Goal: Transaction & Acquisition: Purchase product/service

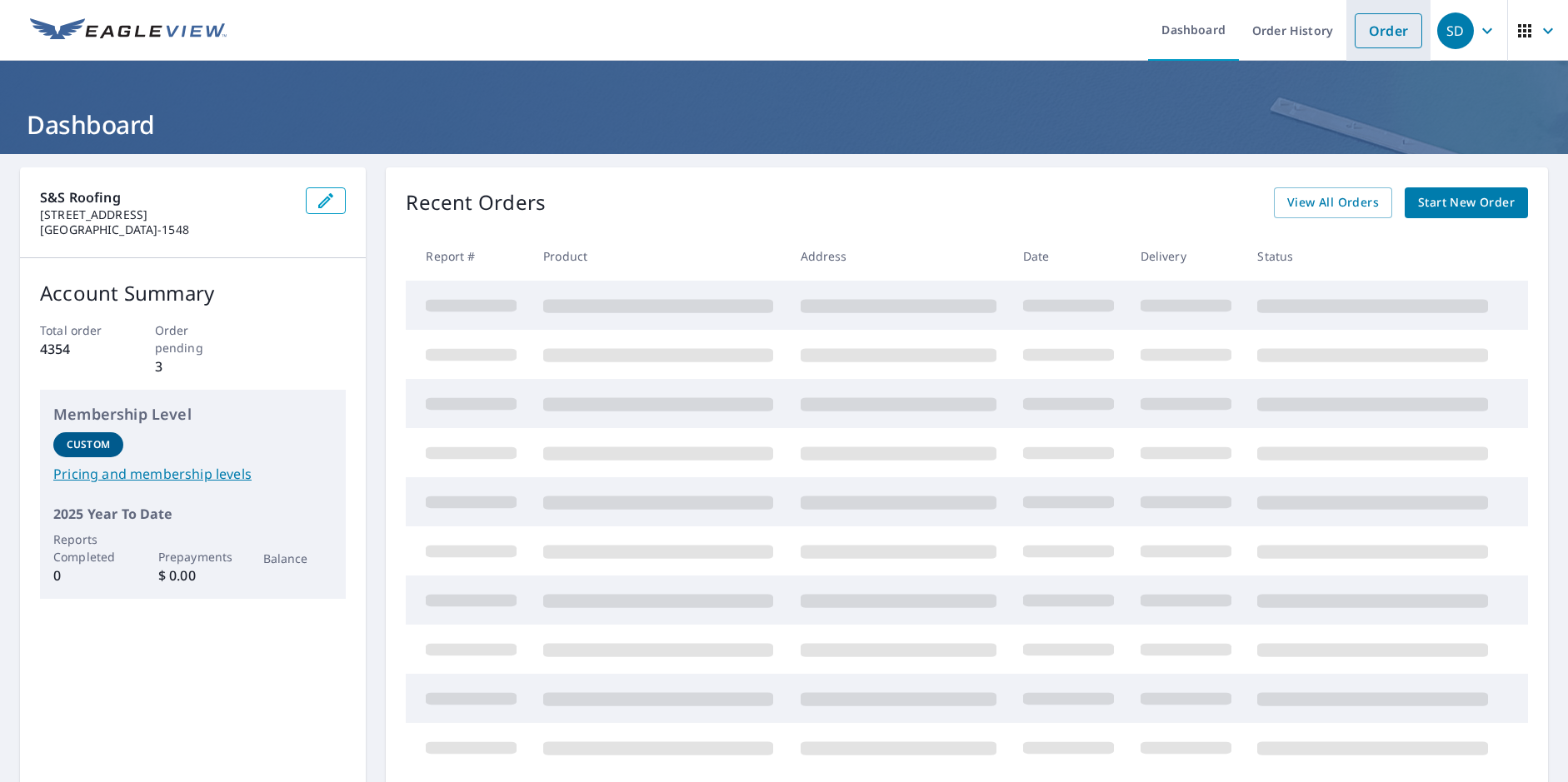
click at [1377, 26] on link "Order" at bounding box center [1388, 30] width 67 height 35
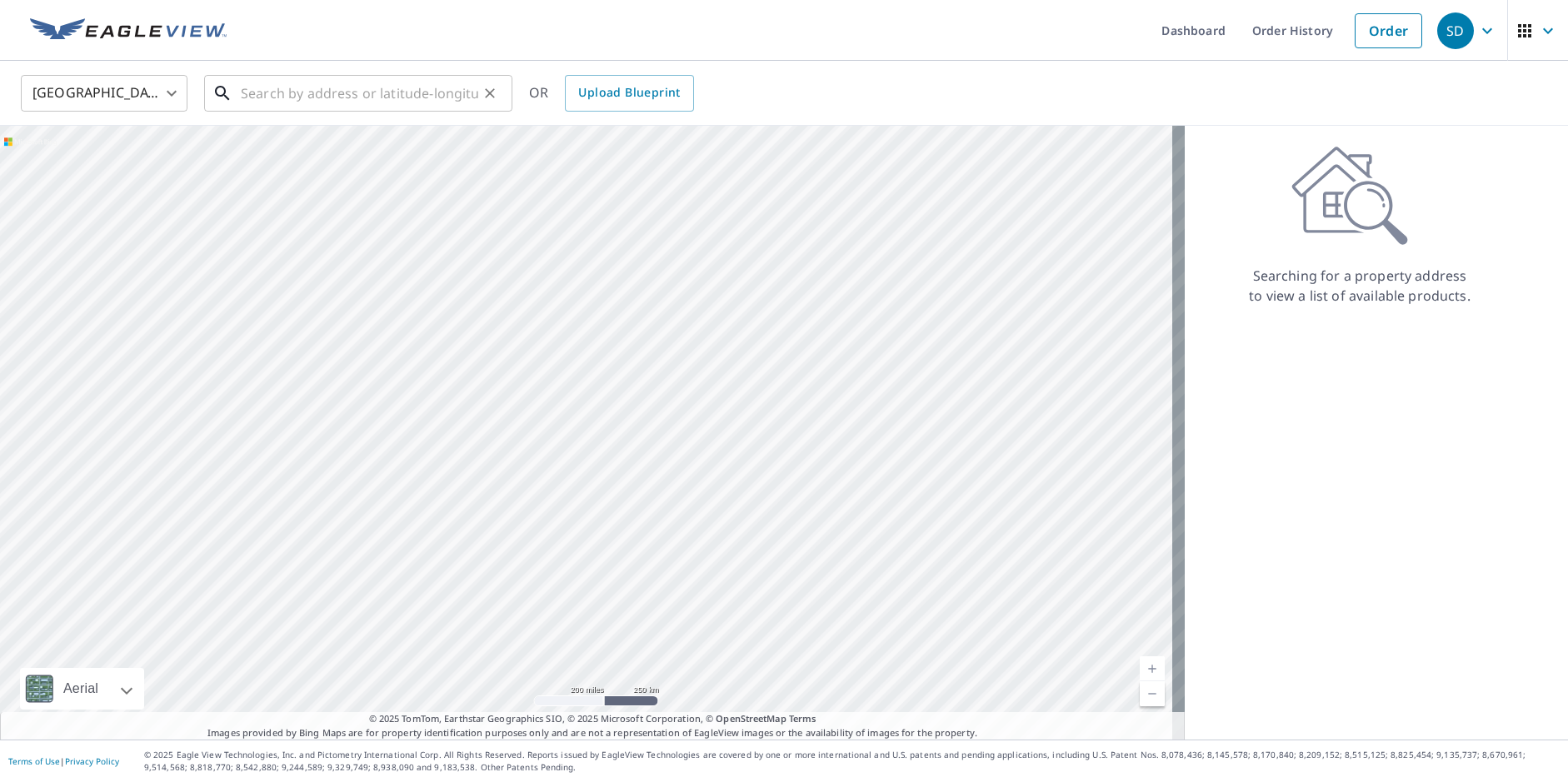
click at [247, 86] on input "text" at bounding box center [359, 93] width 237 height 47
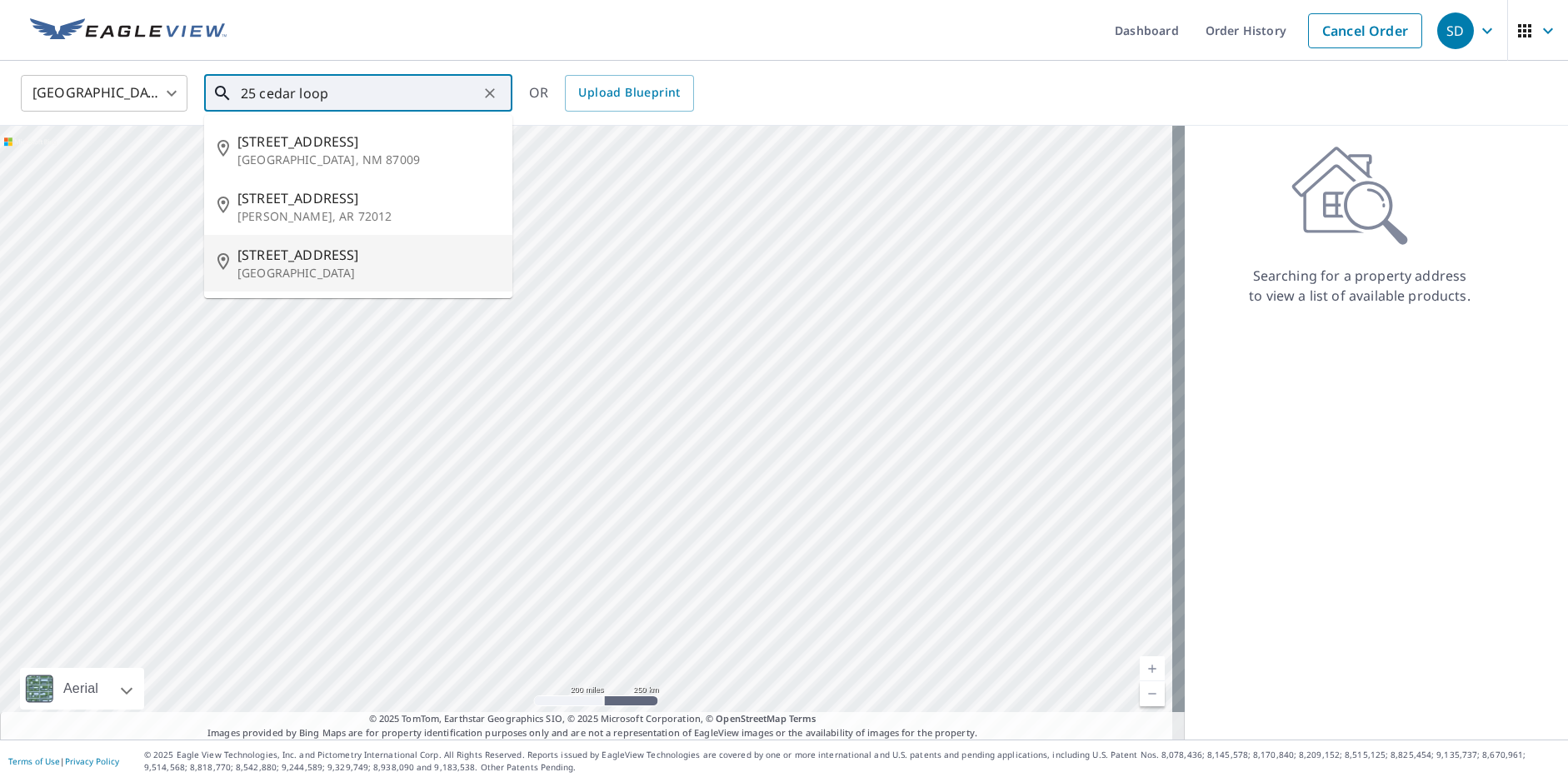
click at [286, 268] on p "[GEOGRAPHIC_DATA]" at bounding box center [368, 273] width 261 height 17
type input "[STREET_ADDRESS]"
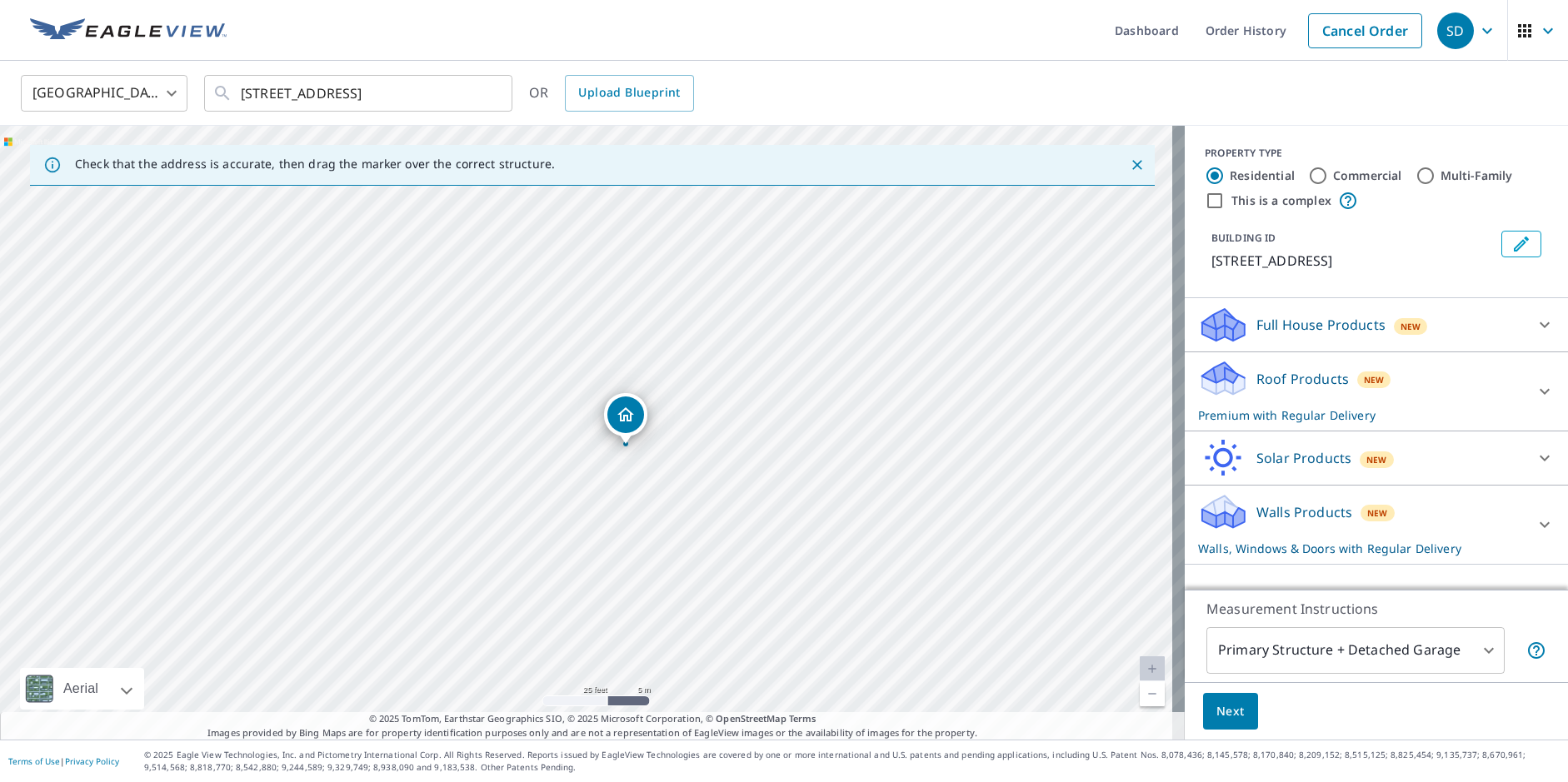
drag, startPoint x: 585, startPoint y: 402, endPoint x: 624, endPoint y: 416, distance: 41.4
click at [1538, 523] on icon at bounding box center [1545, 524] width 20 height 20
click at [1274, 655] on body "SD SD Dashboard Order History Cancel Order SD [GEOGRAPHIC_DATA] [GEOGRAPHIC_DAT…" at bounding box center [784, 391] width 1568 height 782
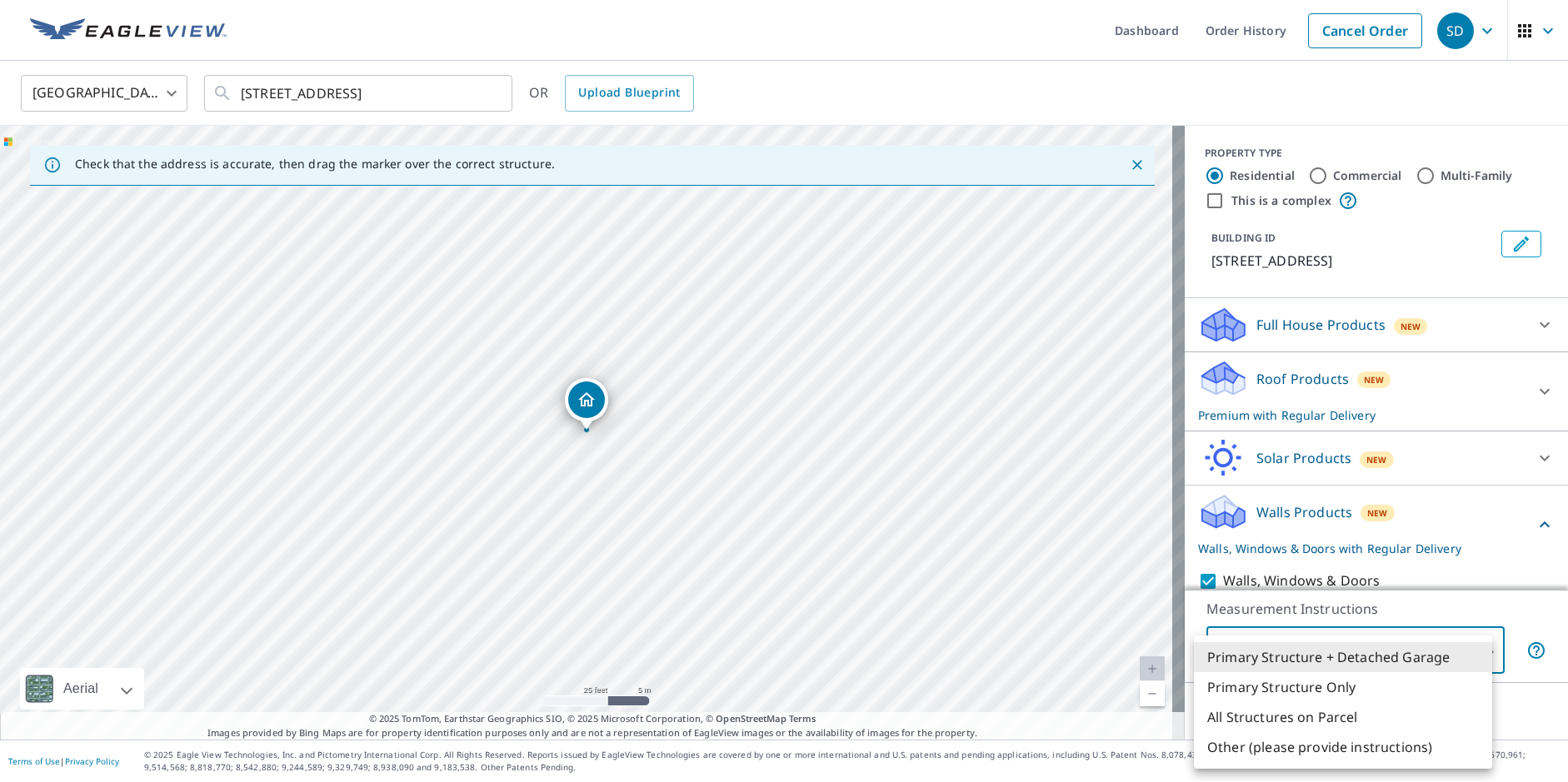
click at [1282, 690] on li "Primary Structure Only" at bounding box center [1342, 687] width 298 height 30
type input "2"
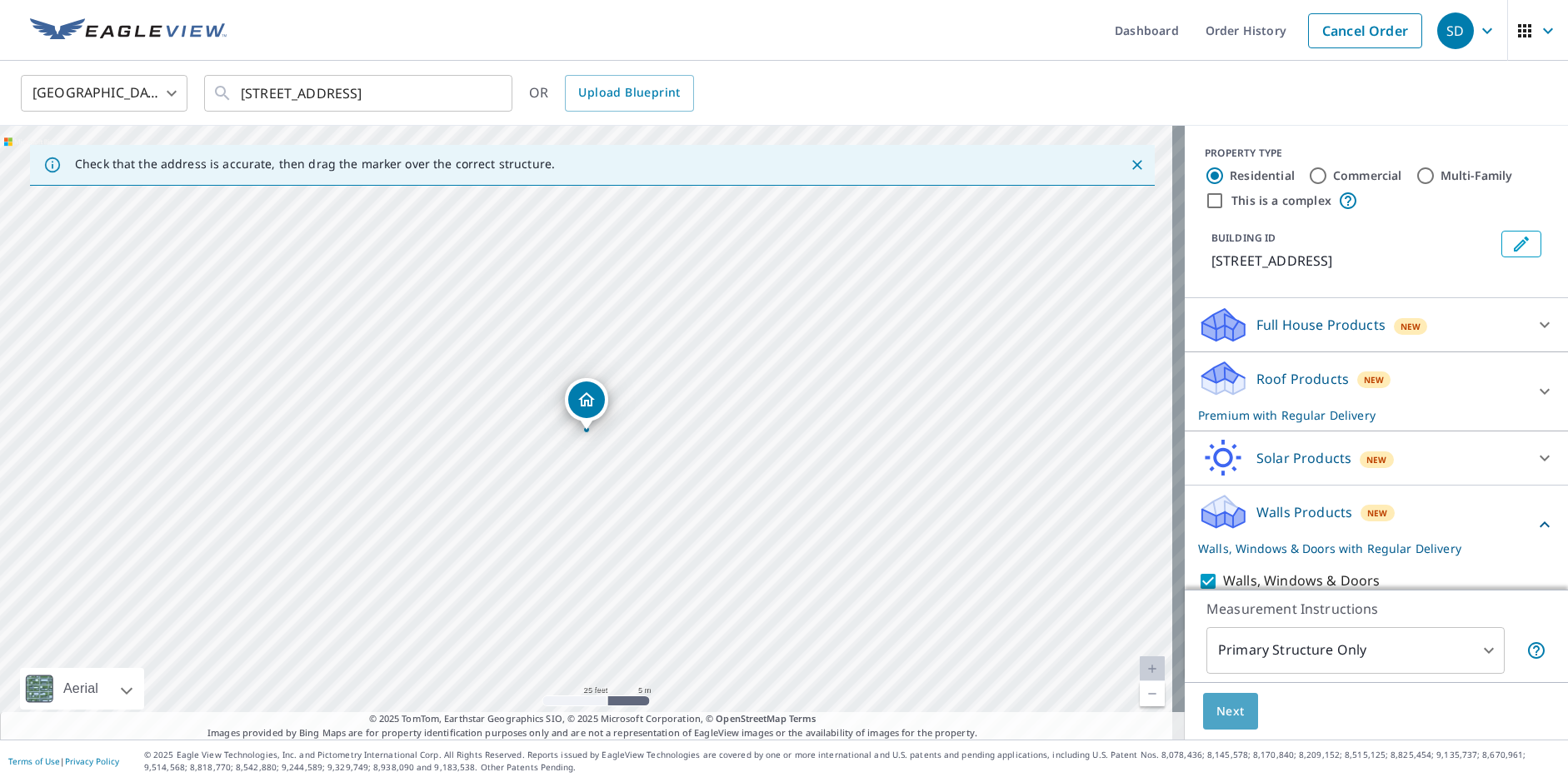
click at [1220, 705] on span "Next" at bounding box center [1231, 711] width 29 height 21
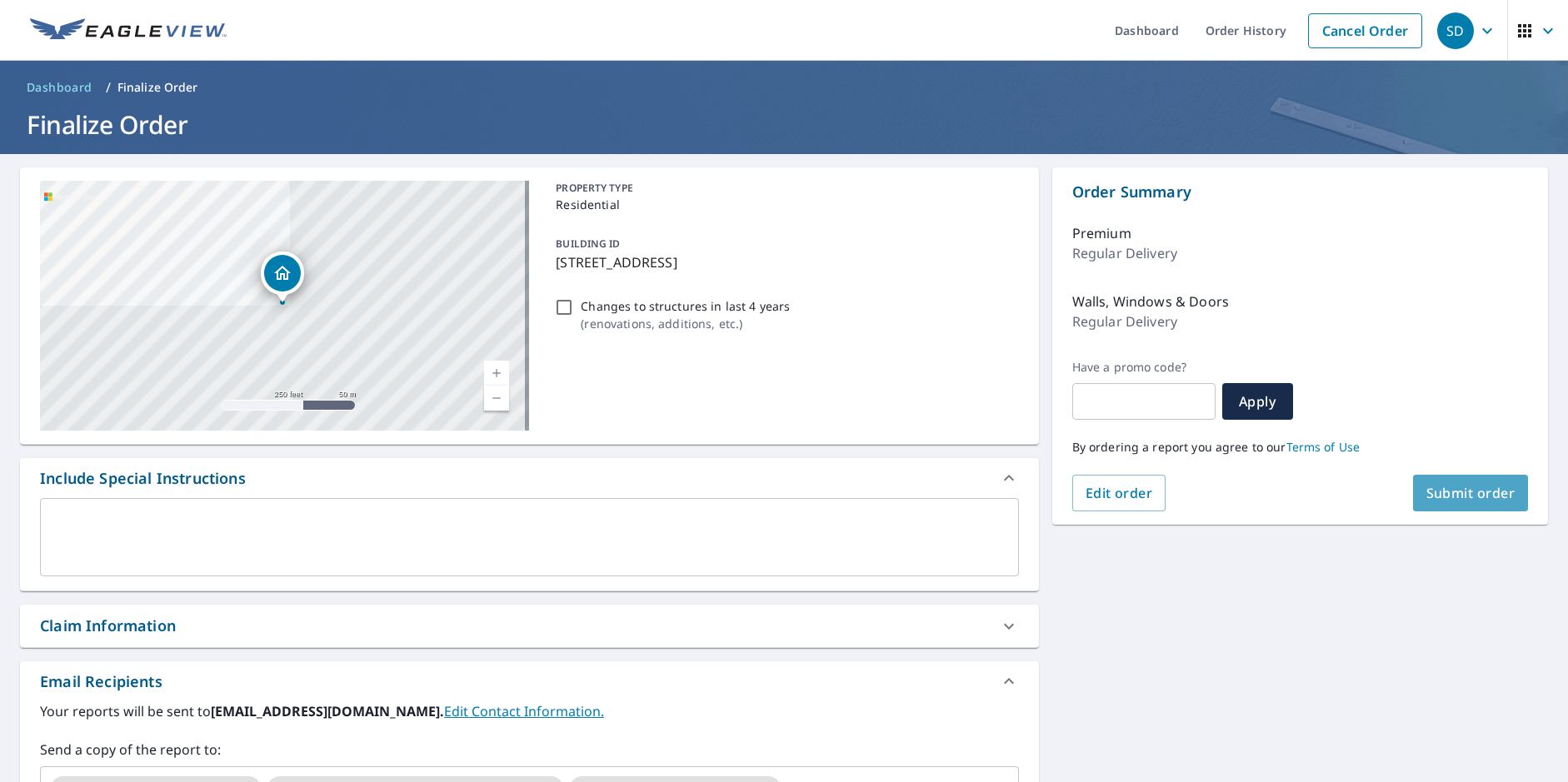
click at [1436, 475] on button "Submit order" at bounding box center [1470, 493] width 115 height 37
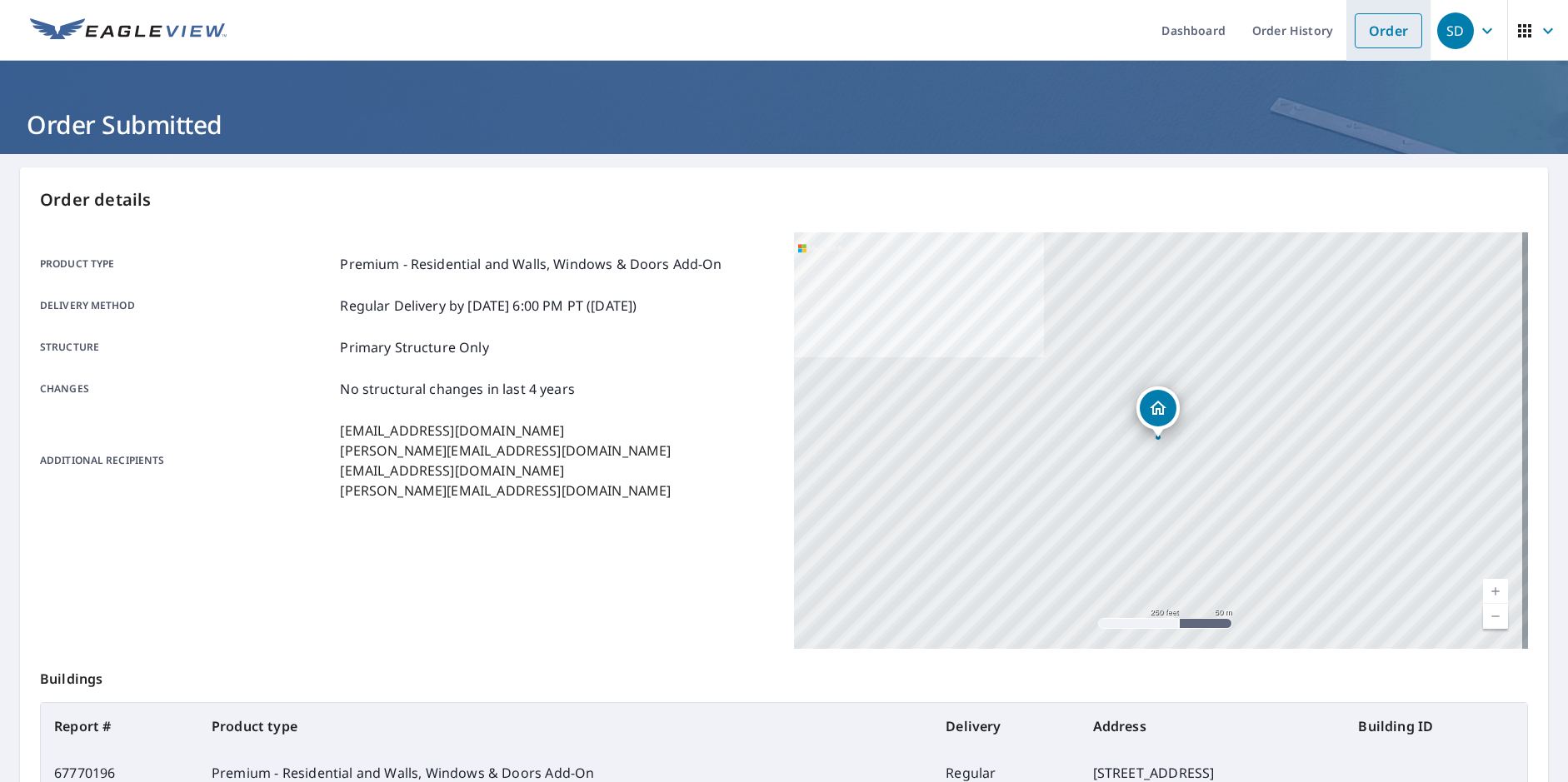
click at [1376, 32] on link "Order" at bounding box center [1388, 30] width 67 height 35
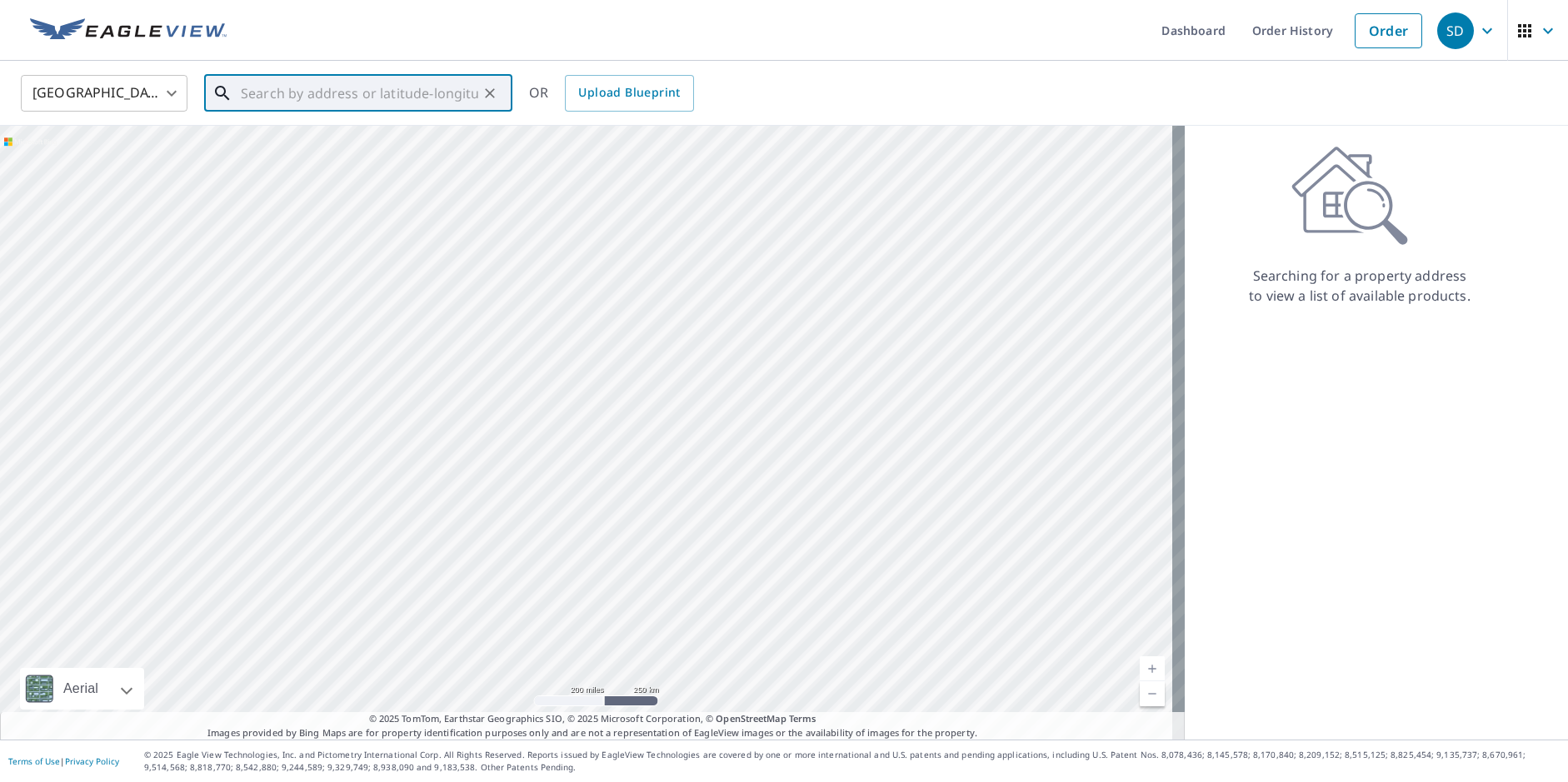
click at [270, 92] on input "text" at bounding box center [359, 93] width 237 height 47
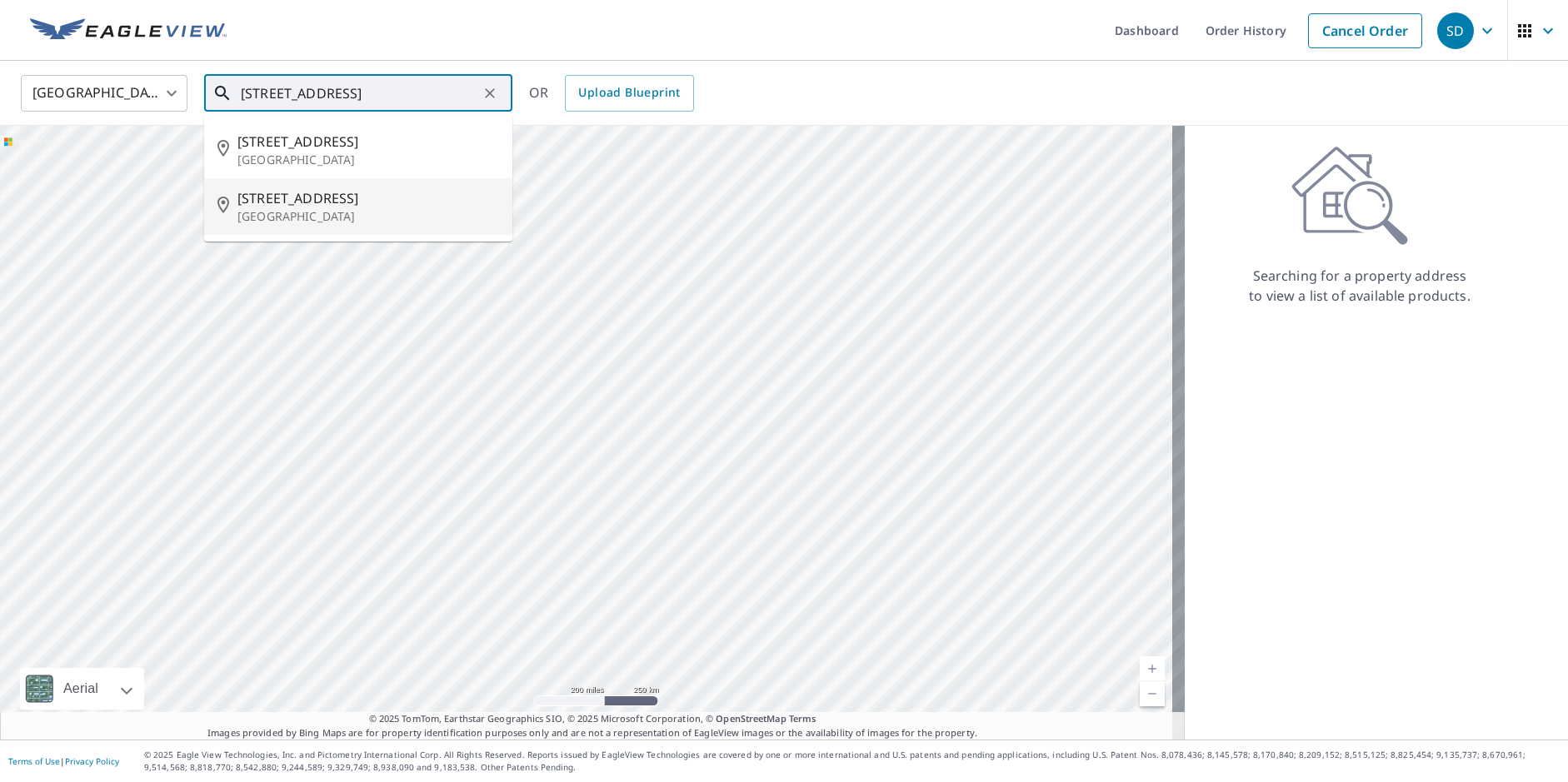
click at [317, 200] on span "1337 Country Club Dr" at bounding box center [368, 198] width 261 height 20
type input "1337 Country Club Dr Camano Island, WA 98282"
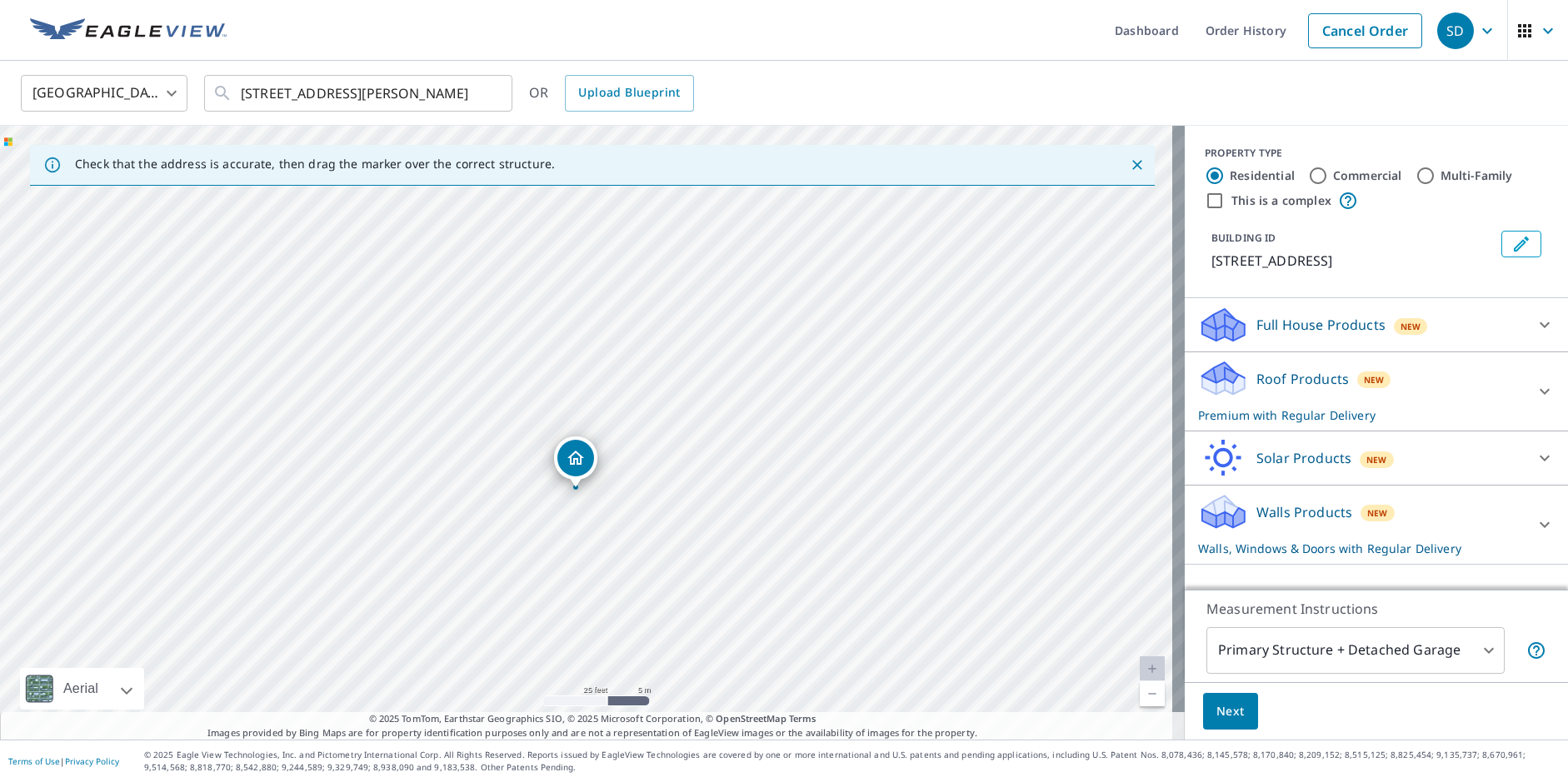
drag, startPoint x: 611, startPoint y: 439, endPoint x: 572, endPoint y: 463, distance: 45.8
click at [1530, 534] on div at bounding box center [1545, 524] width 40 height 40
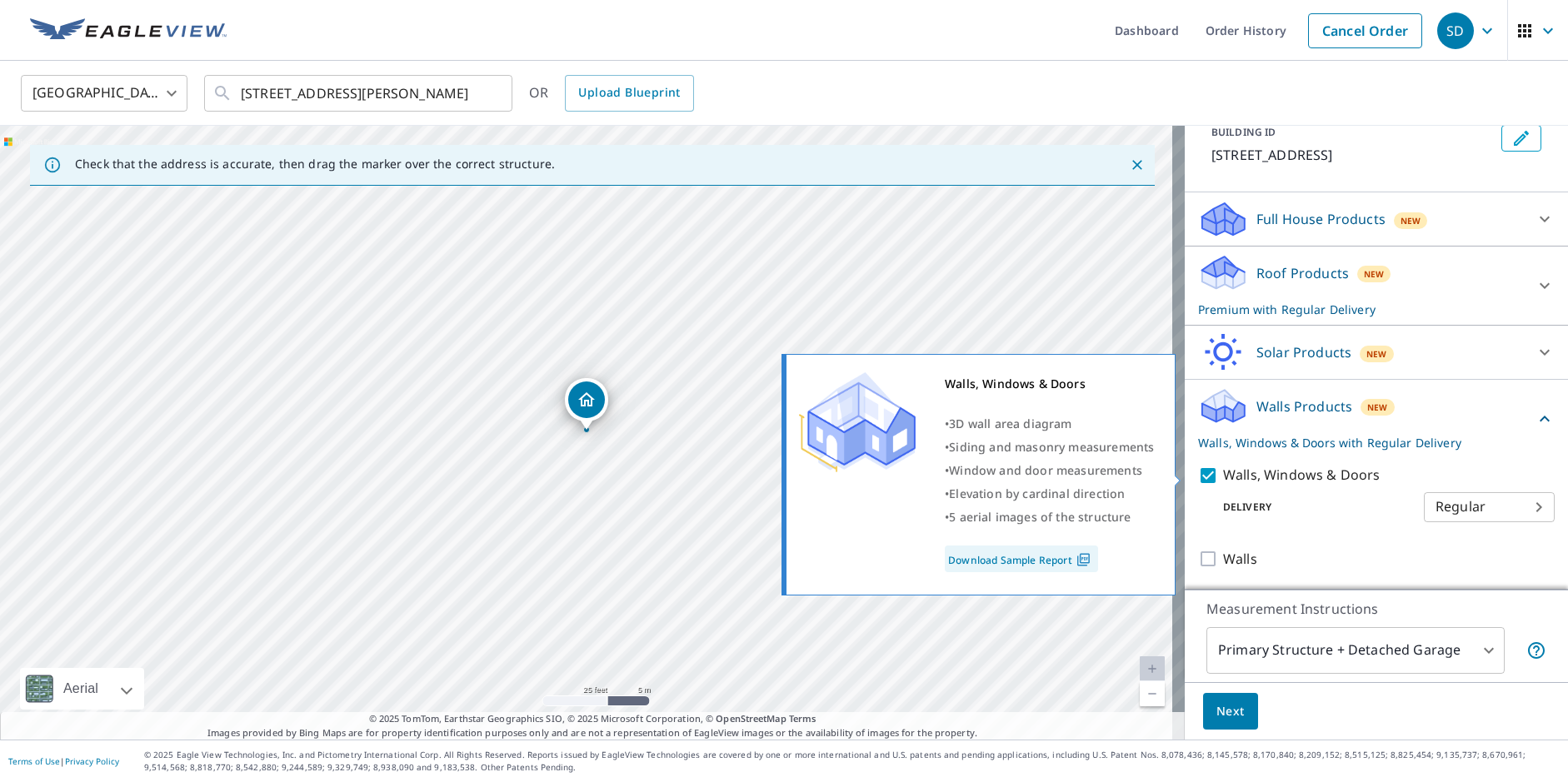
click at [1198, 473] on input "Walls, Windows & Doors" at bounding box center [1211, 476] width 25 height 20
checkbox input "false"
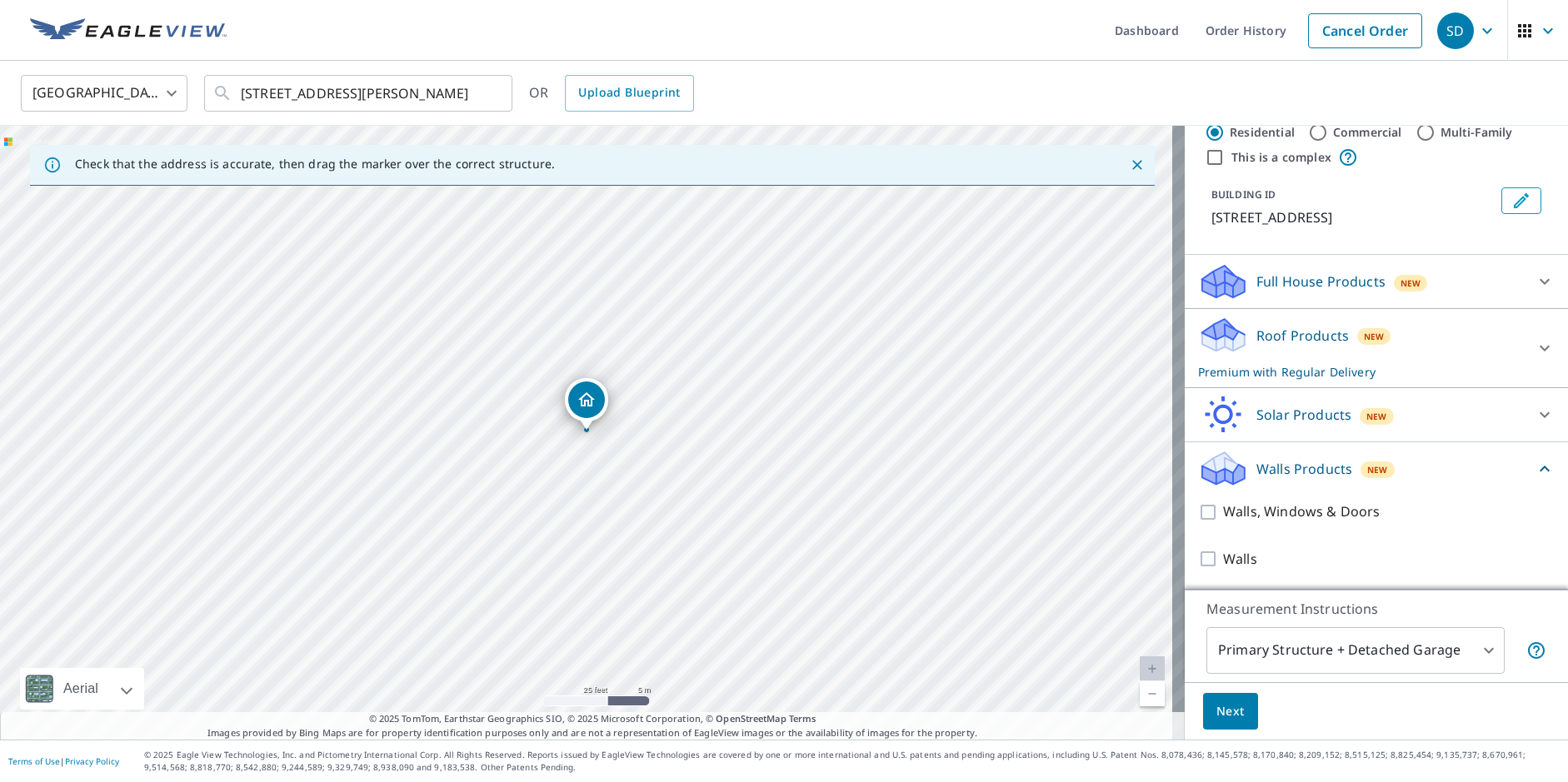
scroll to position [64, 0]
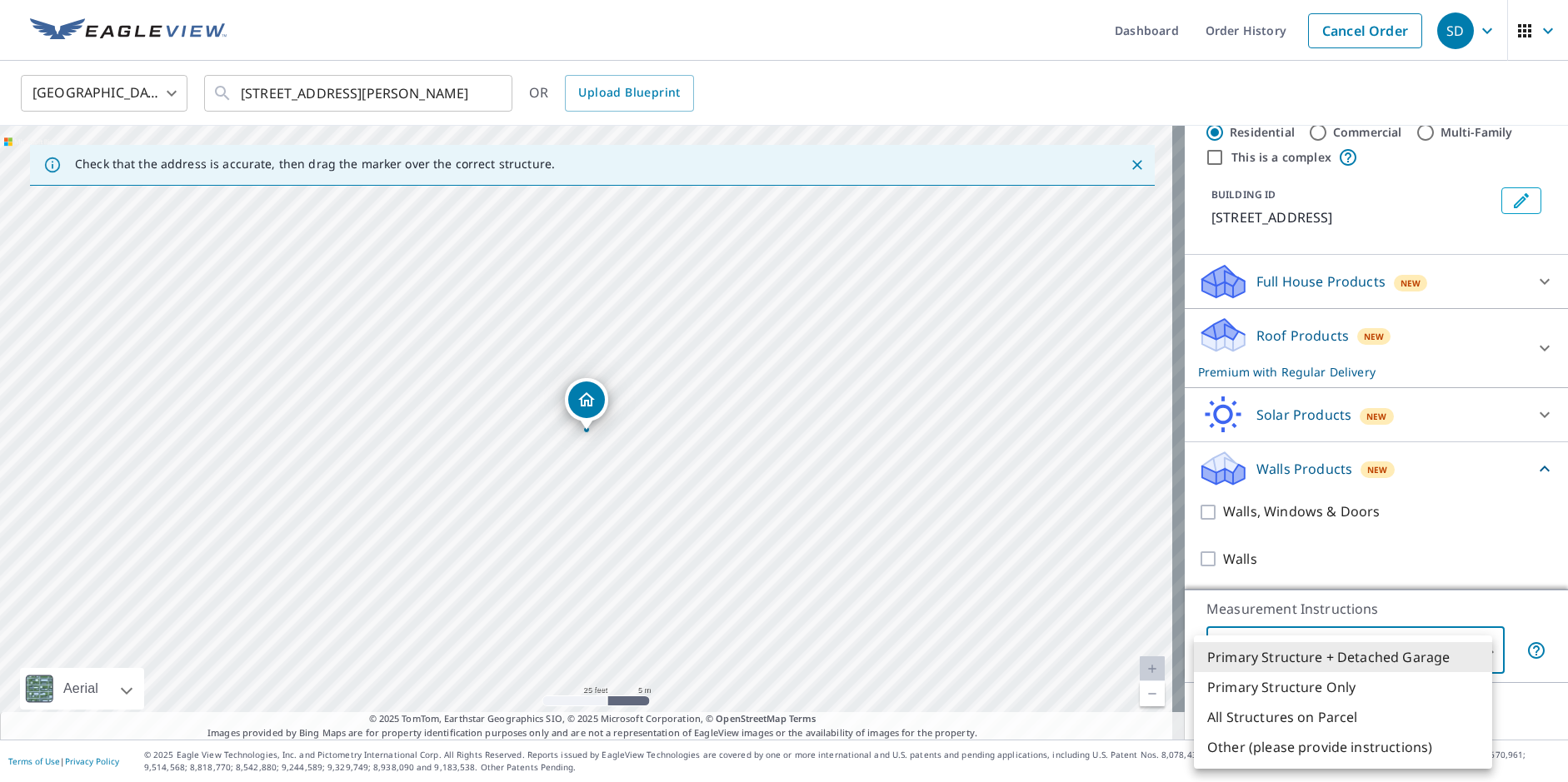
click at [1288, 647] on body "SD SD Dashboard Order History Cancel Order SD United States US ​ 1337 Country C…" at bounding box center [784, 391] width 1568 height 782
click at [1301, 687] on li "Primary Structure Only" at bounding box center [1342, 687] width 298 height 30
type input "2"
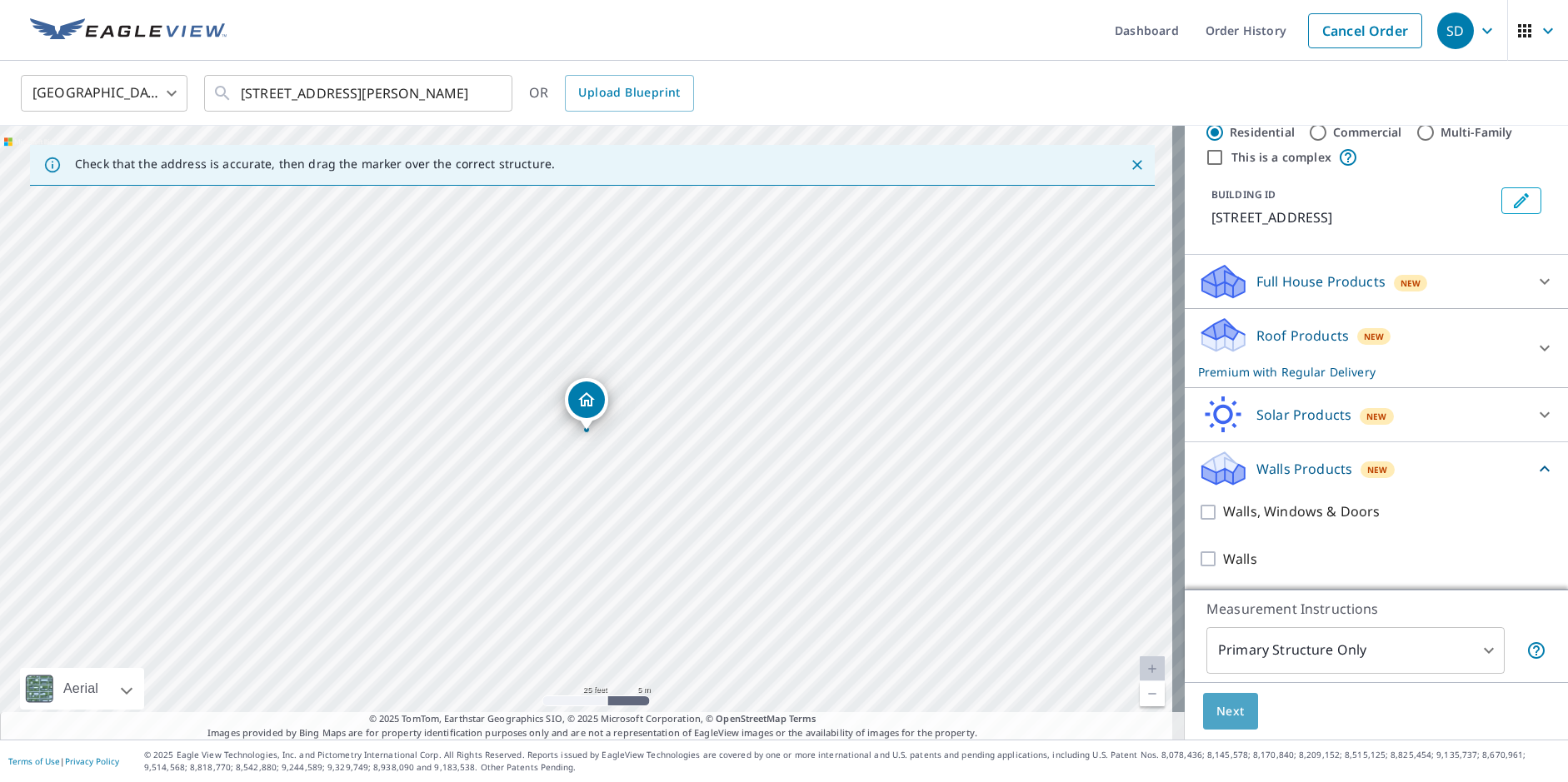
click at [1227, 709] on span "Next" at bounding box center [1231, 711] width 29 height 21
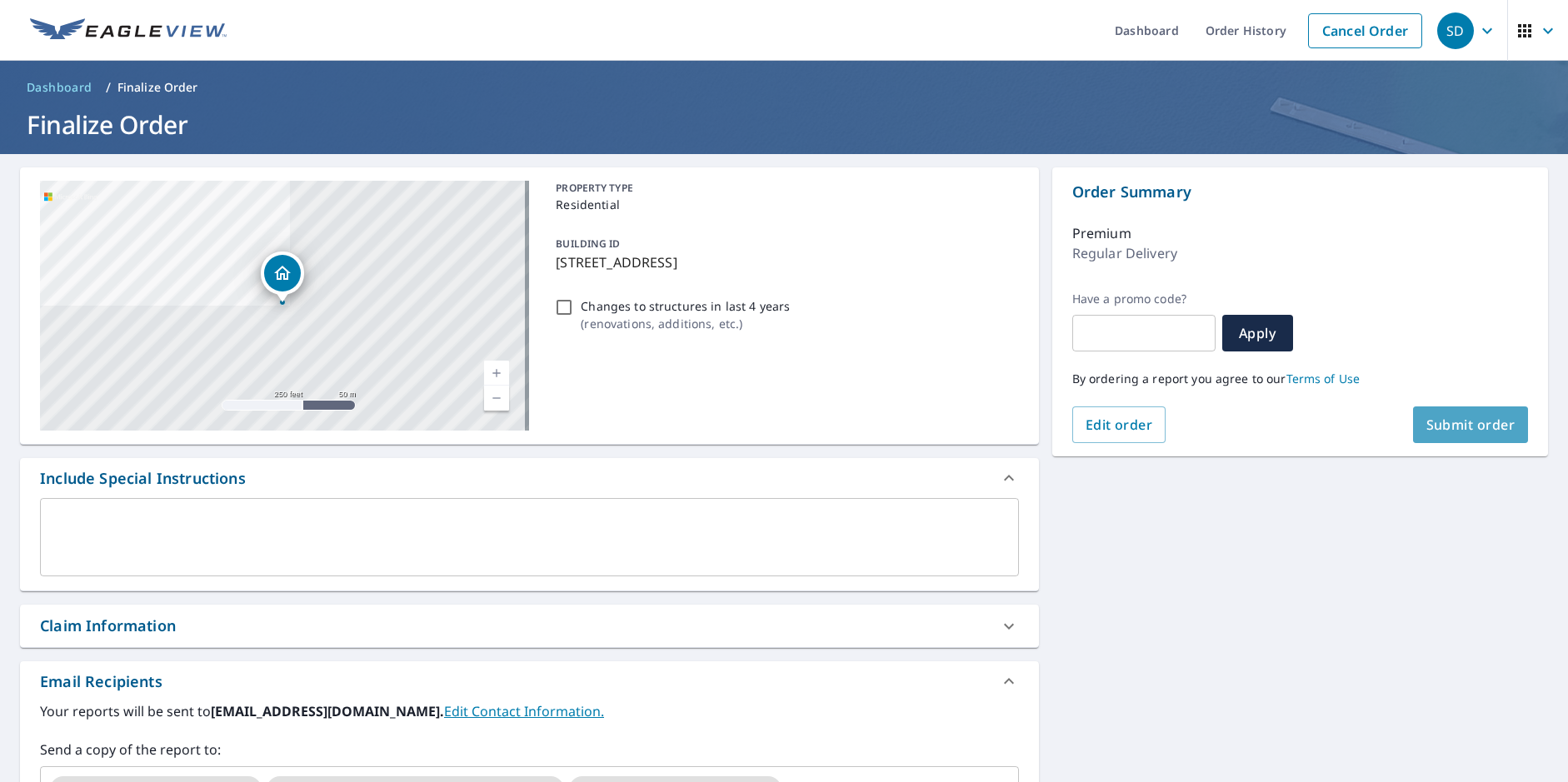
click at [1479, 418] on span "Submit order" at bounding box center [1471, 425] width 89 height 18
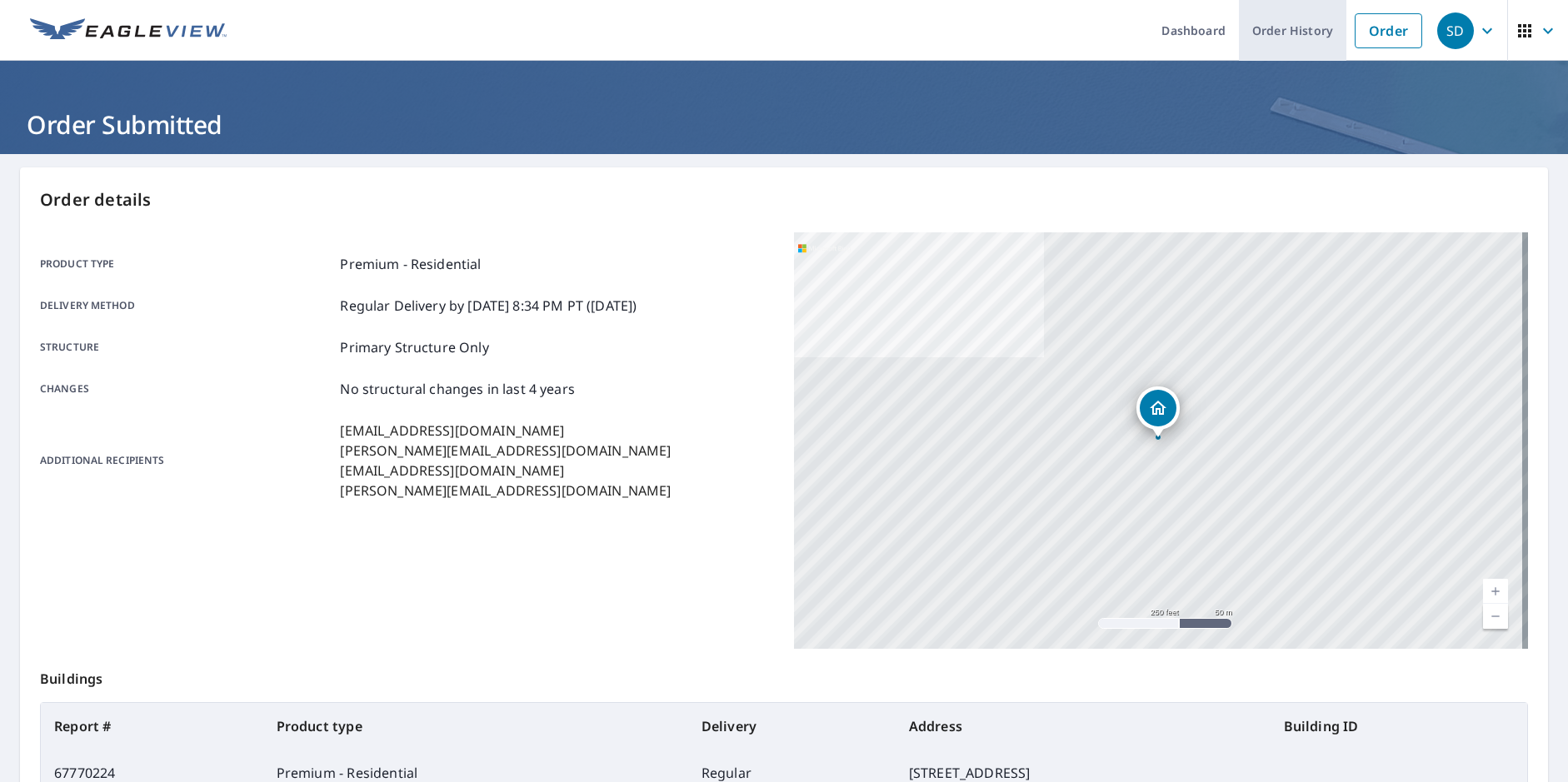
click at [1275, 32] on link "Order History" at bounding box center [1293, 30] width 107 height 61
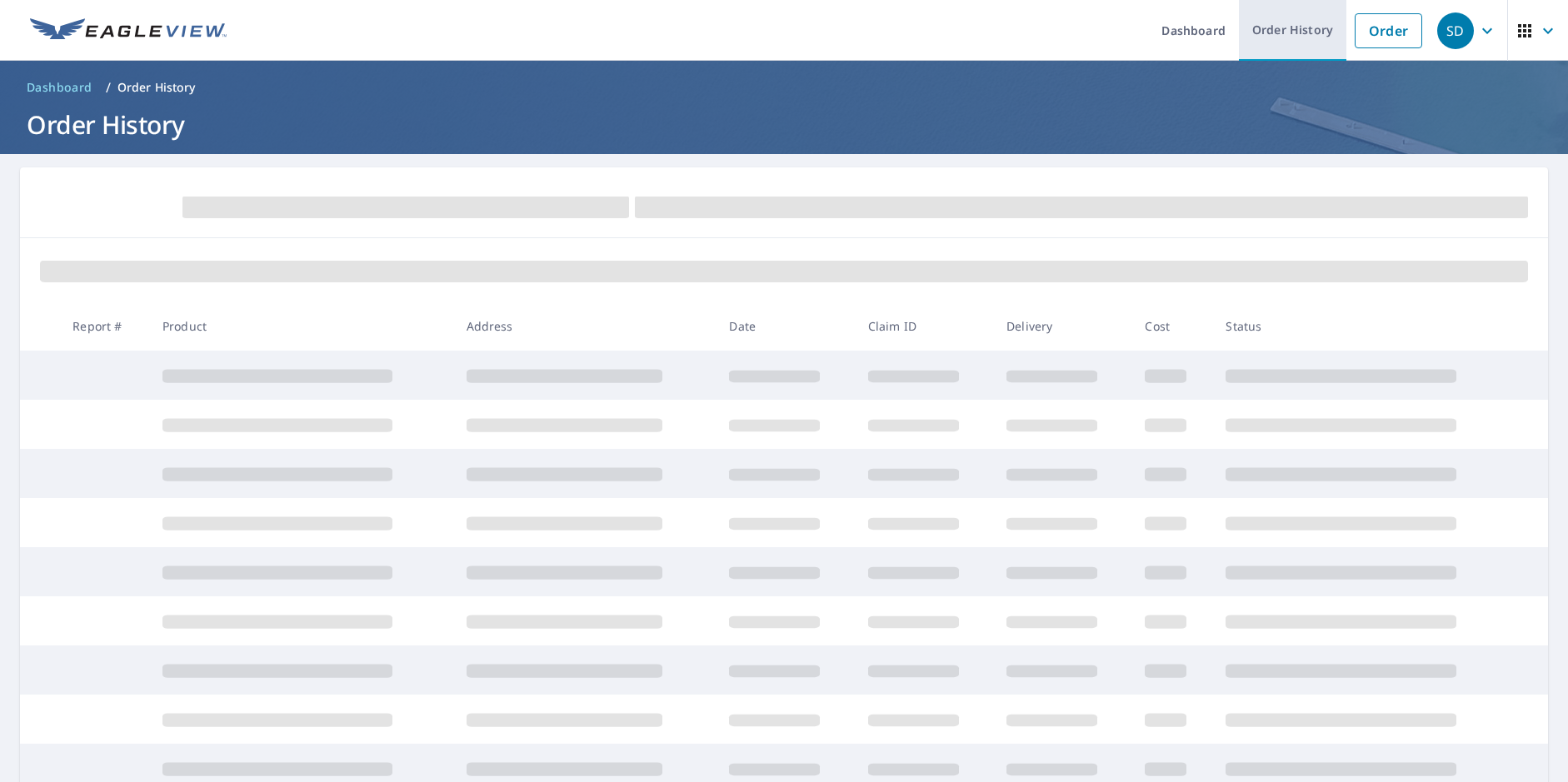
click at [1270, 41] on link "Order History" at bounding box center [1293, 30] width 107 height 61
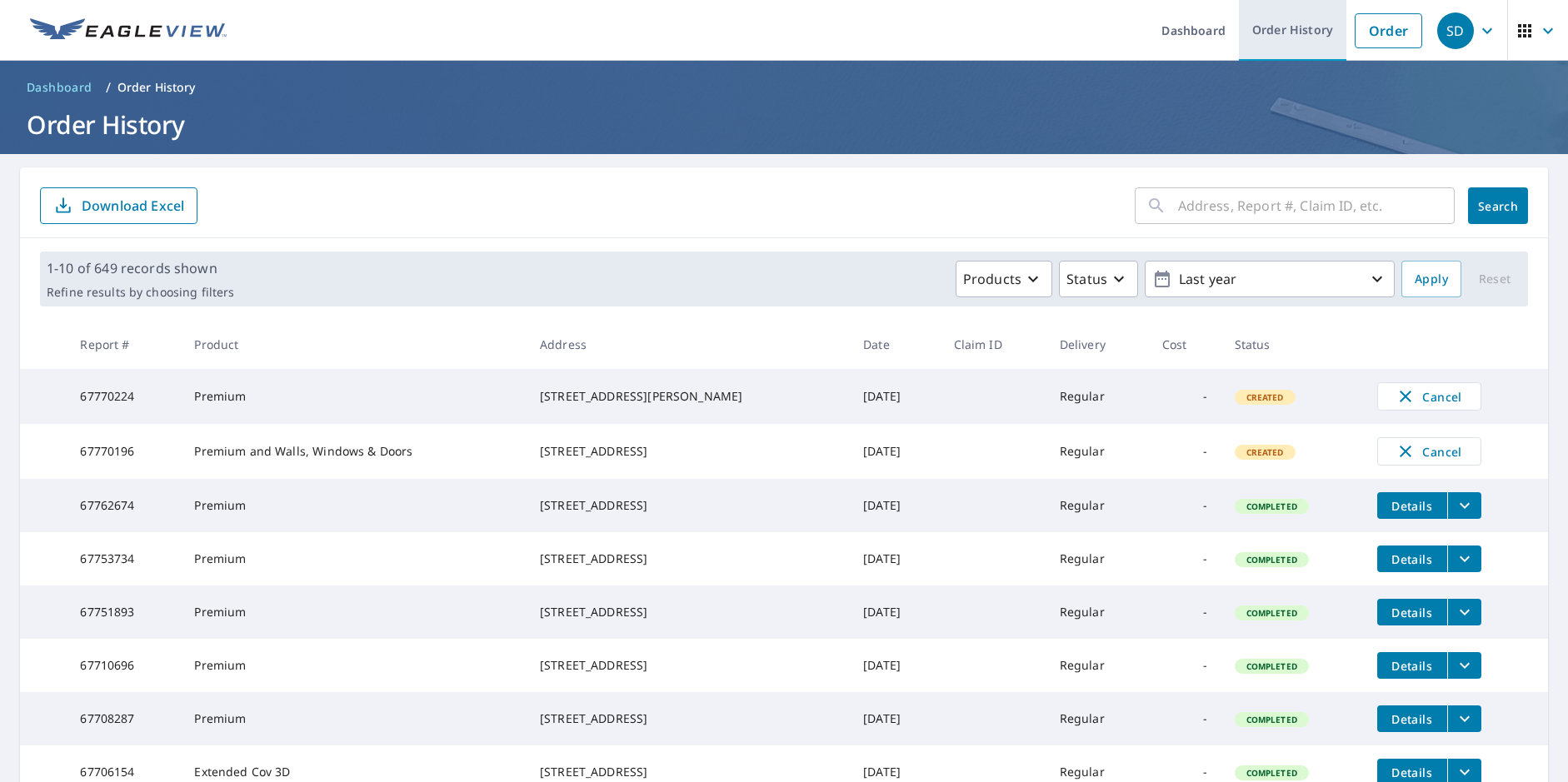
click at [1262, 34] on link "Order History" at bounding box center [1293, 30] width 107 height 61
click at [1405, 448] on span "Cancel" at bounding box center [1429, 451] width 69 height 20
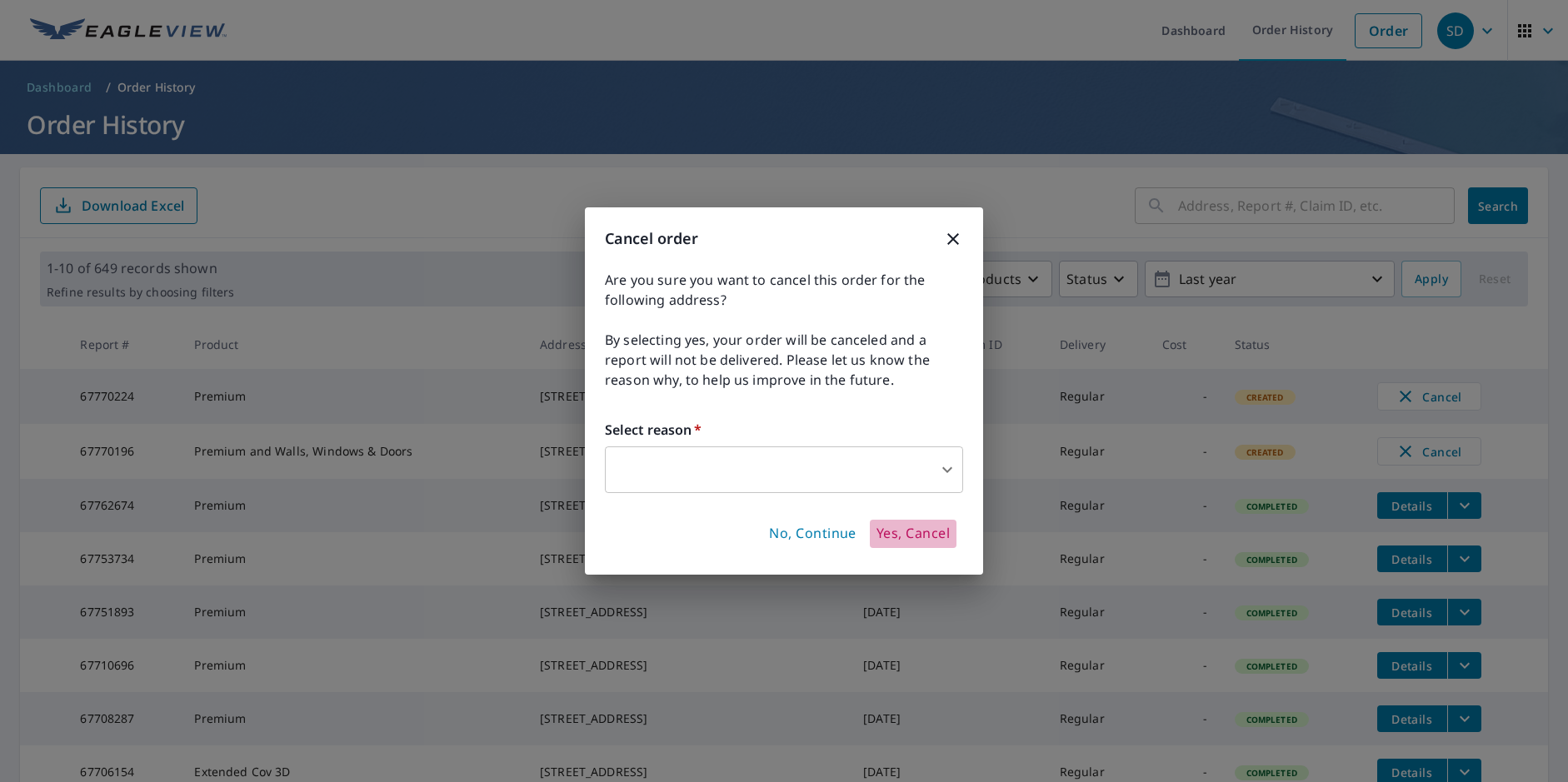
click at [912, 530] on span "Yes, Cancel" at bounding box center [914, 534] width 73 height 18
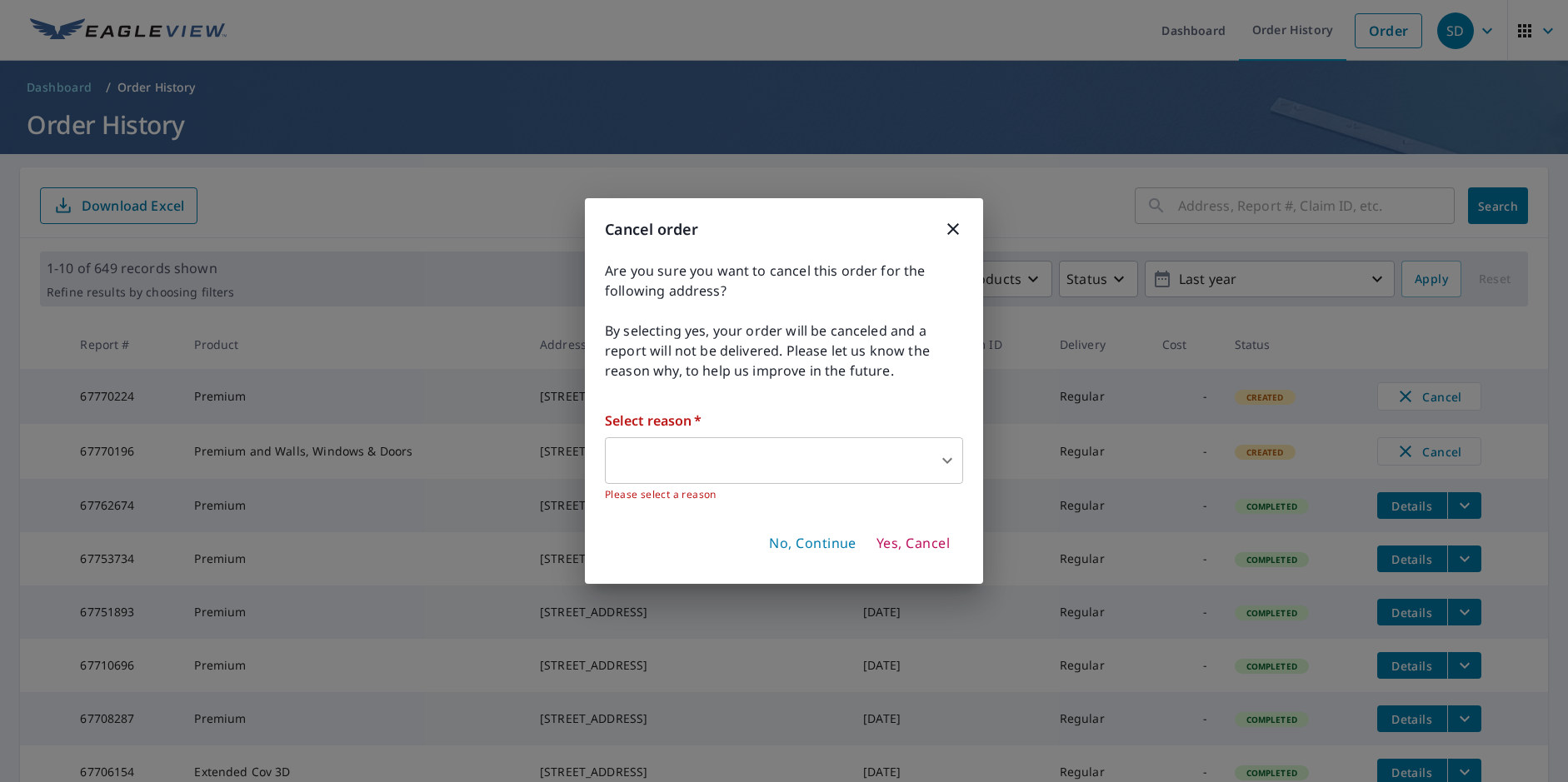
click at [643, 456] on body "SD SD Dashboard Order History Order SD Dashboard / Order History Order History …" at bounding box center [784, 391] width 1568 height 782
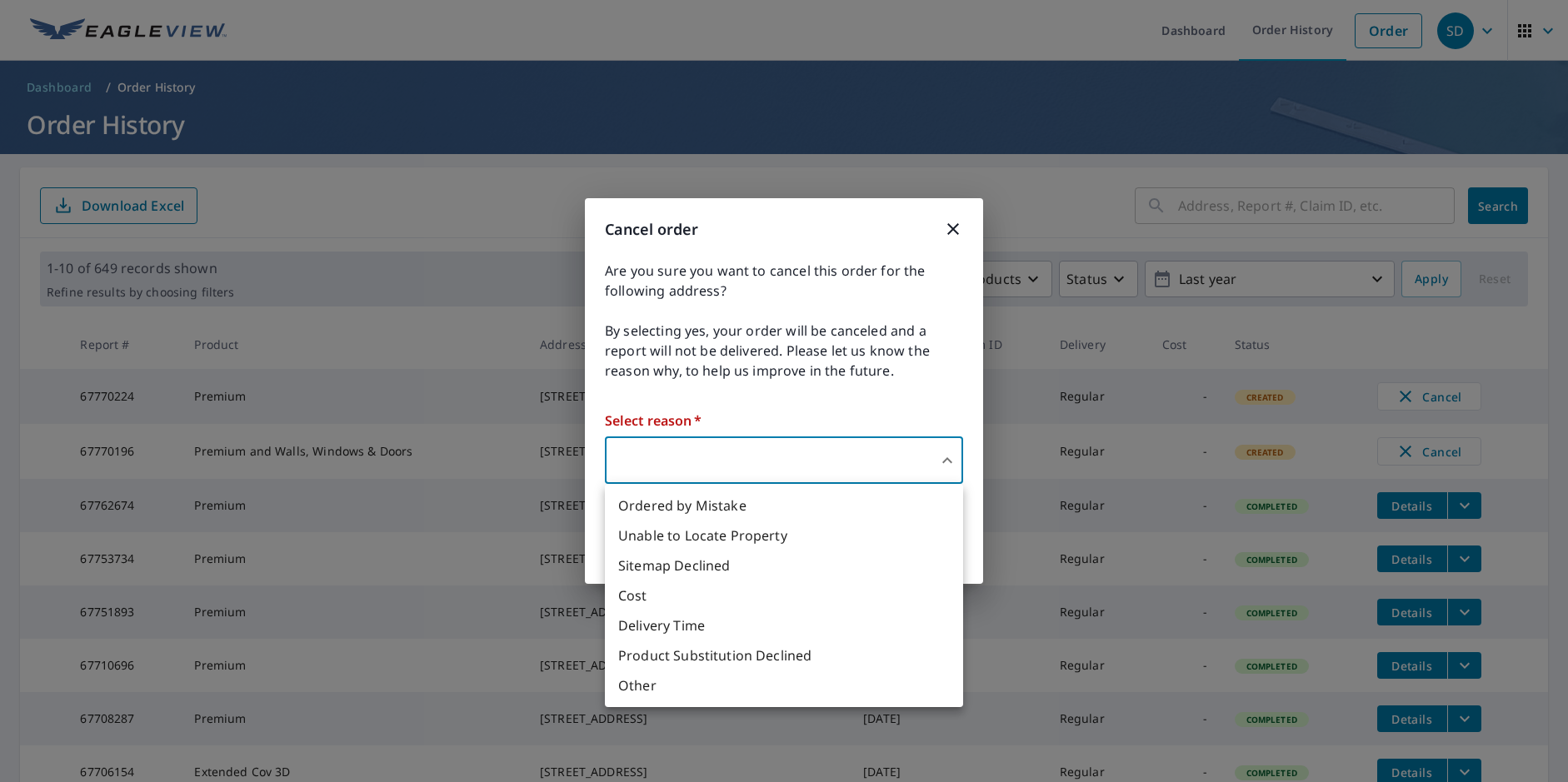
click at [669, 511] on li "Ordered by Mistake" at bounding box center [784, 506] width 358 height 30
type input "30"
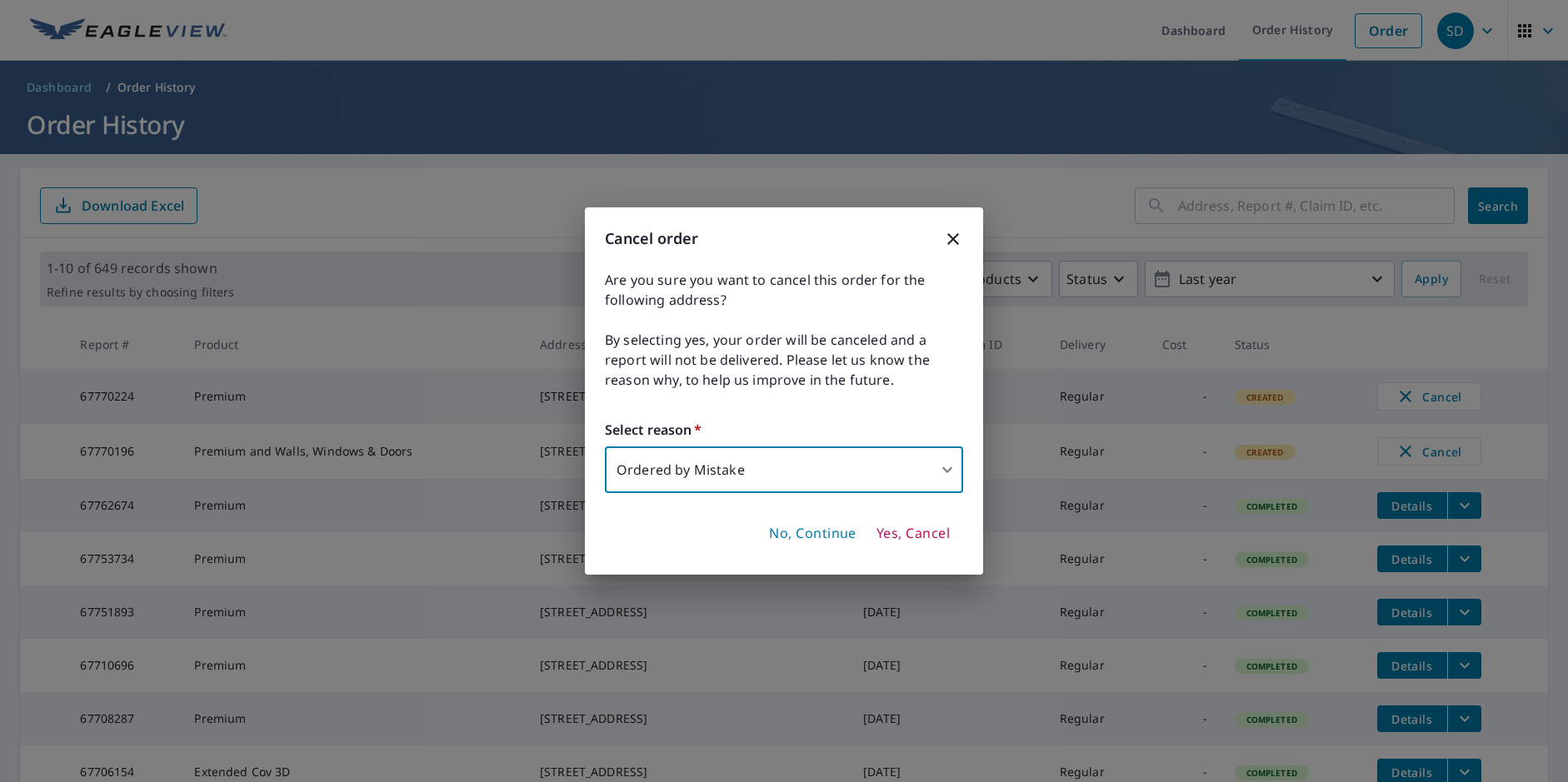
click at [912, 540] on span "Yes, Cancel" at bounding box center [914, 534] width 73 height 18
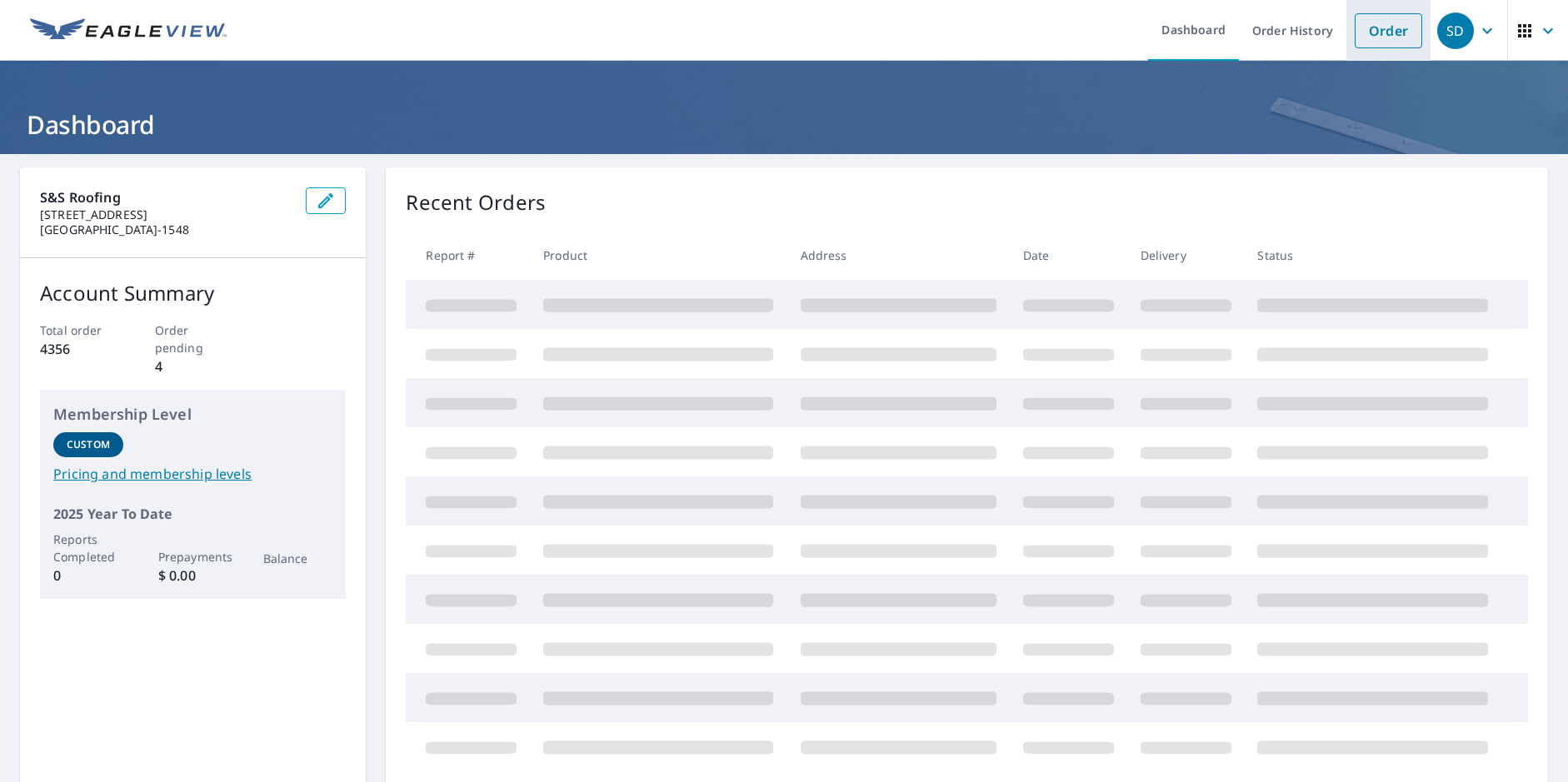
click at [1376, 36] on link "Order" at bounding box center [1388, 30] width 67 height 35
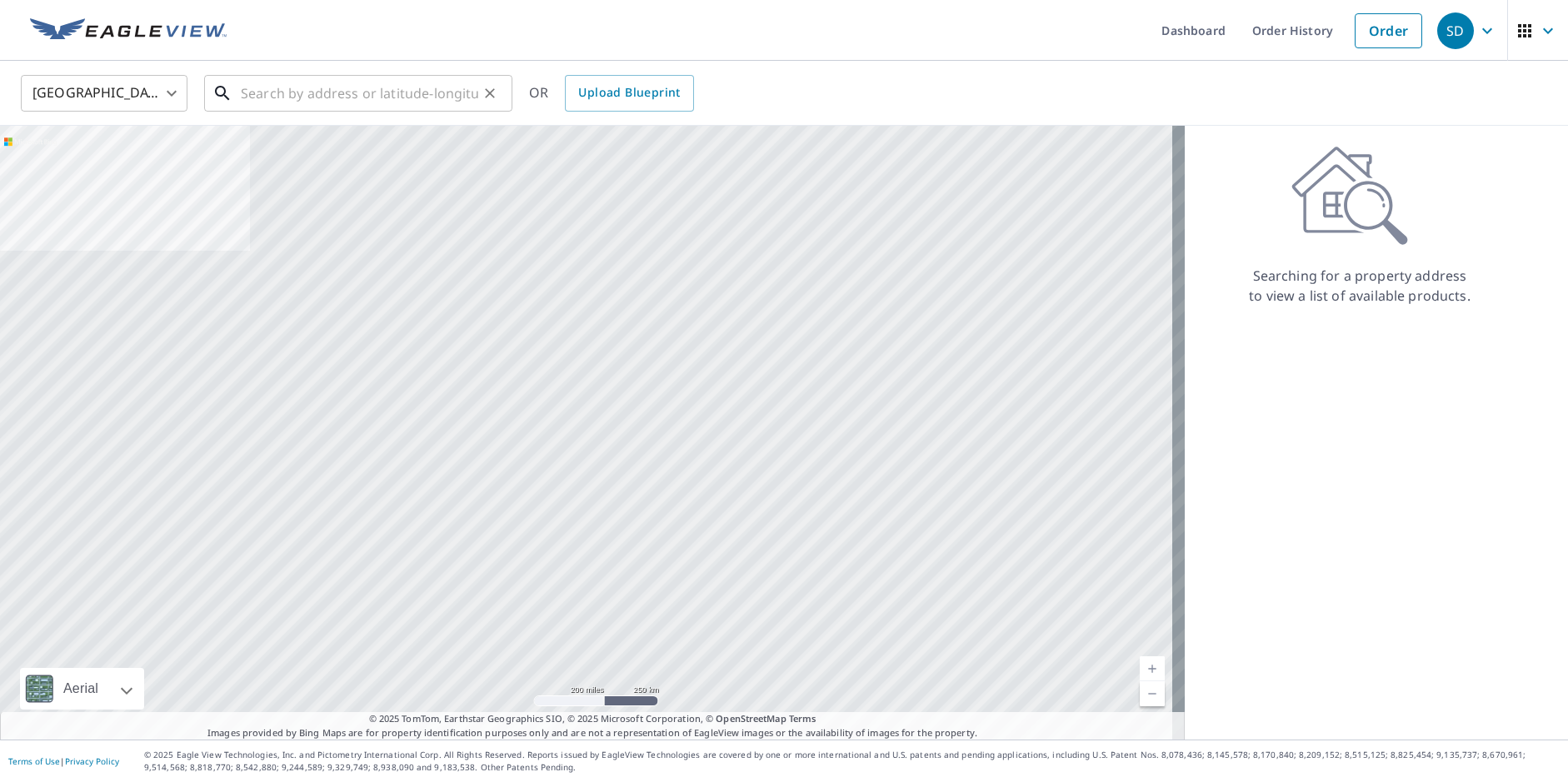
click at [265, 87] on input "text" at bounding box center [359, 93] width 237 height 47
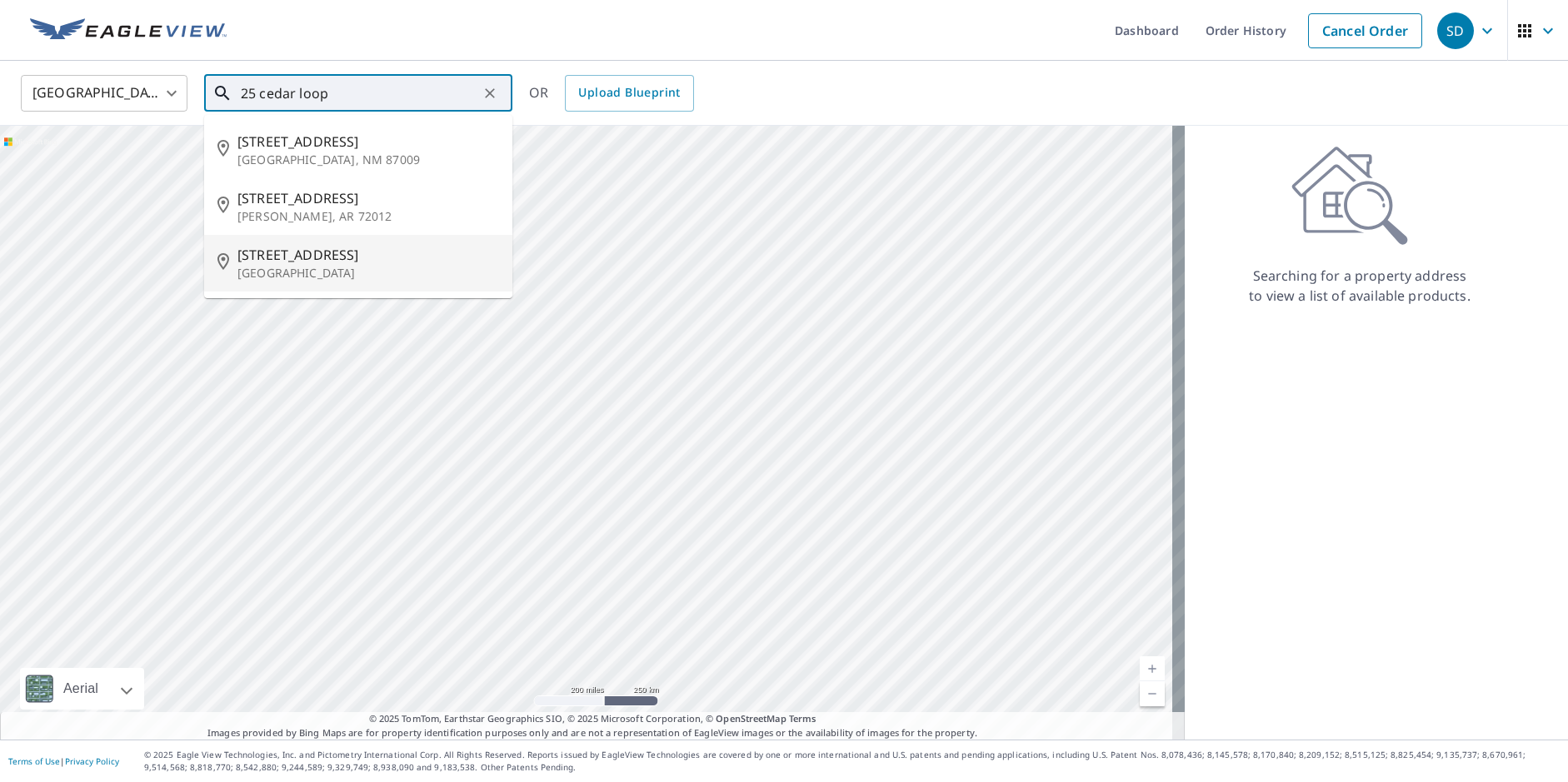
click at [294, 251] on span "[STREET_ADDRESS]" at bounding box center [368, 255] width 261 height 20
type input "[STREET_ADDRESS]"
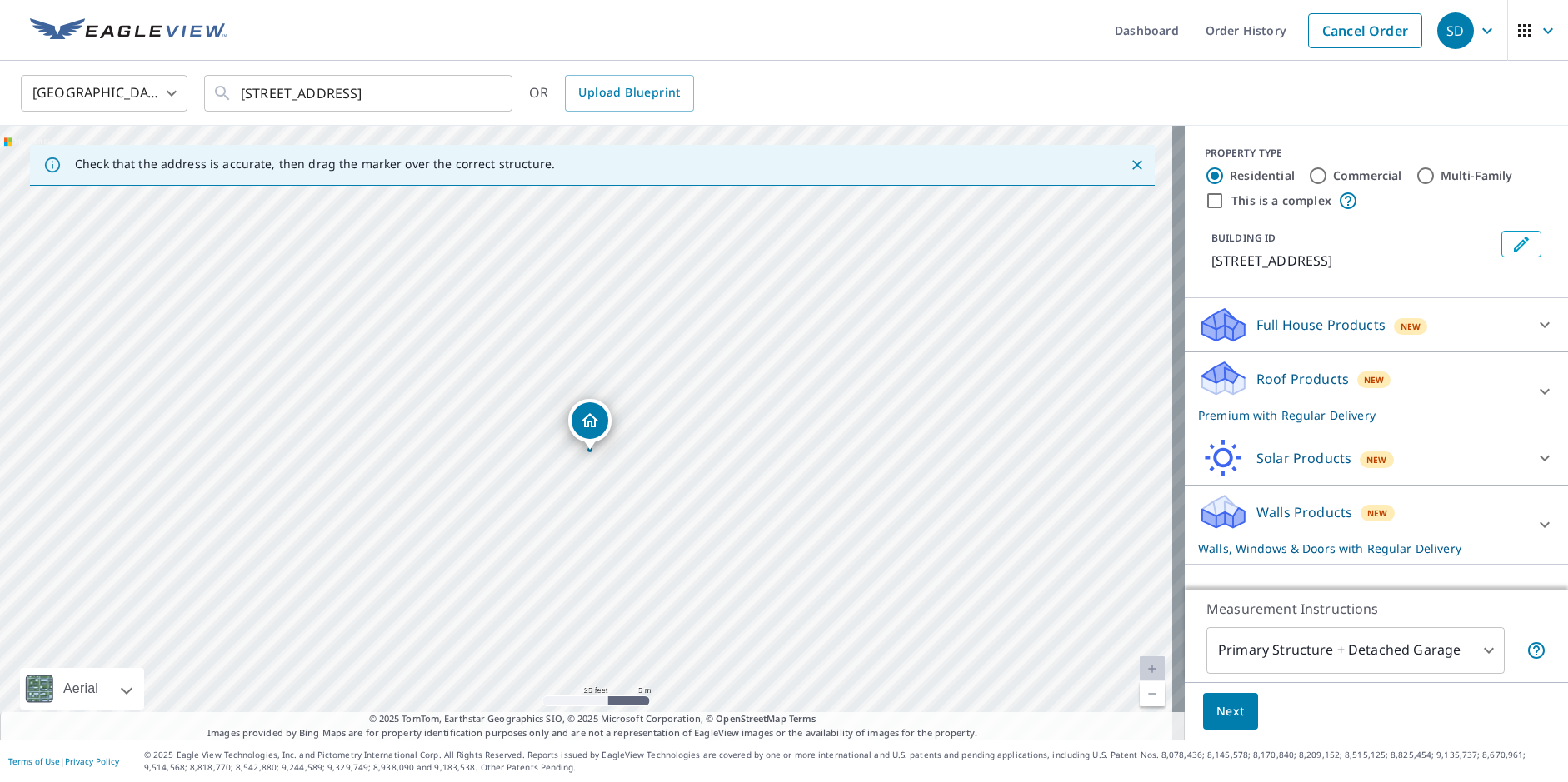
drag, startPoint x: 595, startPoint y: 398, endPoint x: 599, endPoint y: 418, distance: 20.4
drag, startPoint x: 587, startPoint y: 393, endPoint x: 634, endPoint y: 391, distance: 47.0
click at [1535, 518] on icon at bounding box center [1545, 524] width 20 height 20
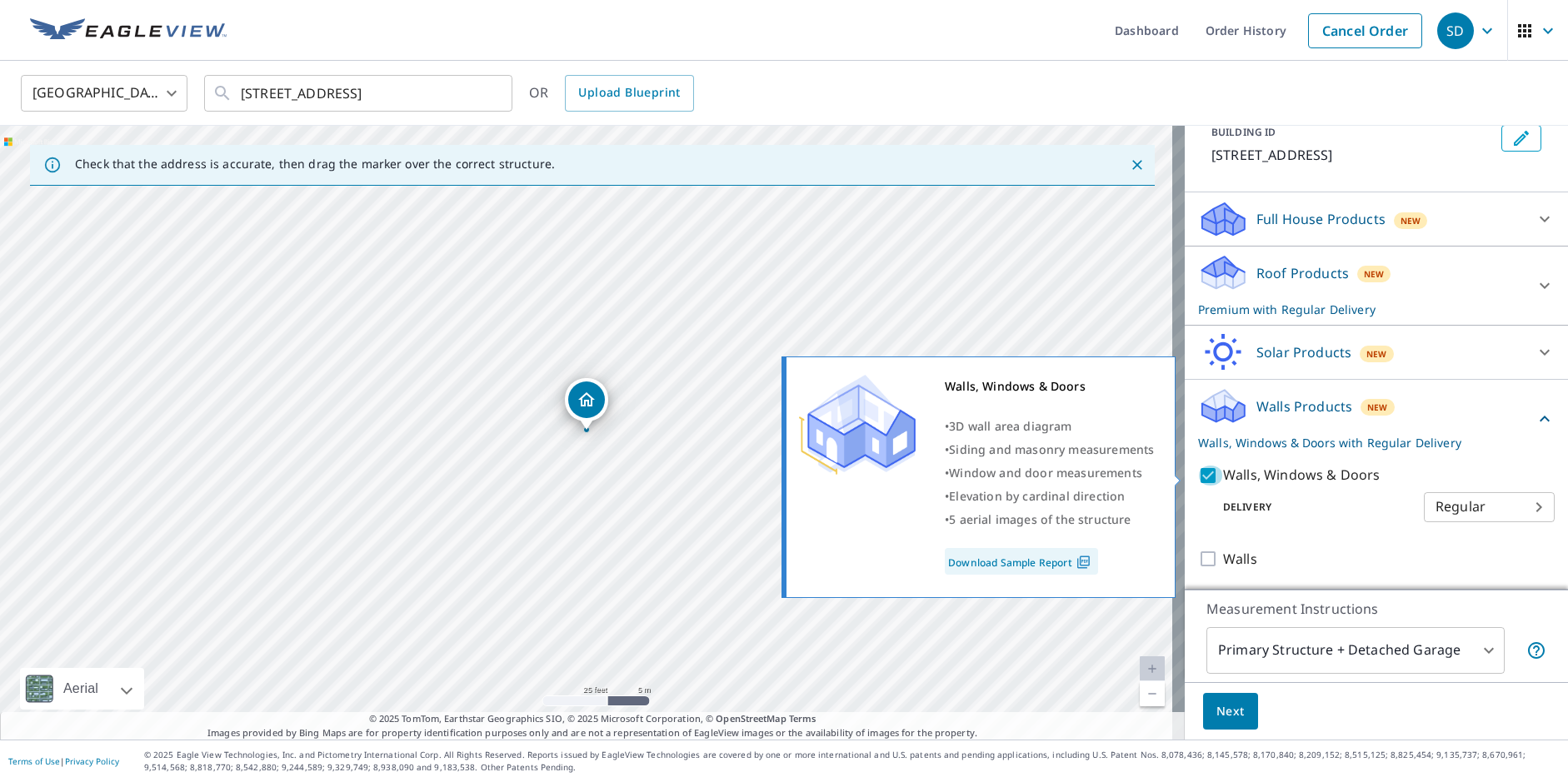
click at [1199, 478] on input "Walls, Windows & Doors" at bounding box center [1211, 476] width 25 height 20
checkbox input "false"
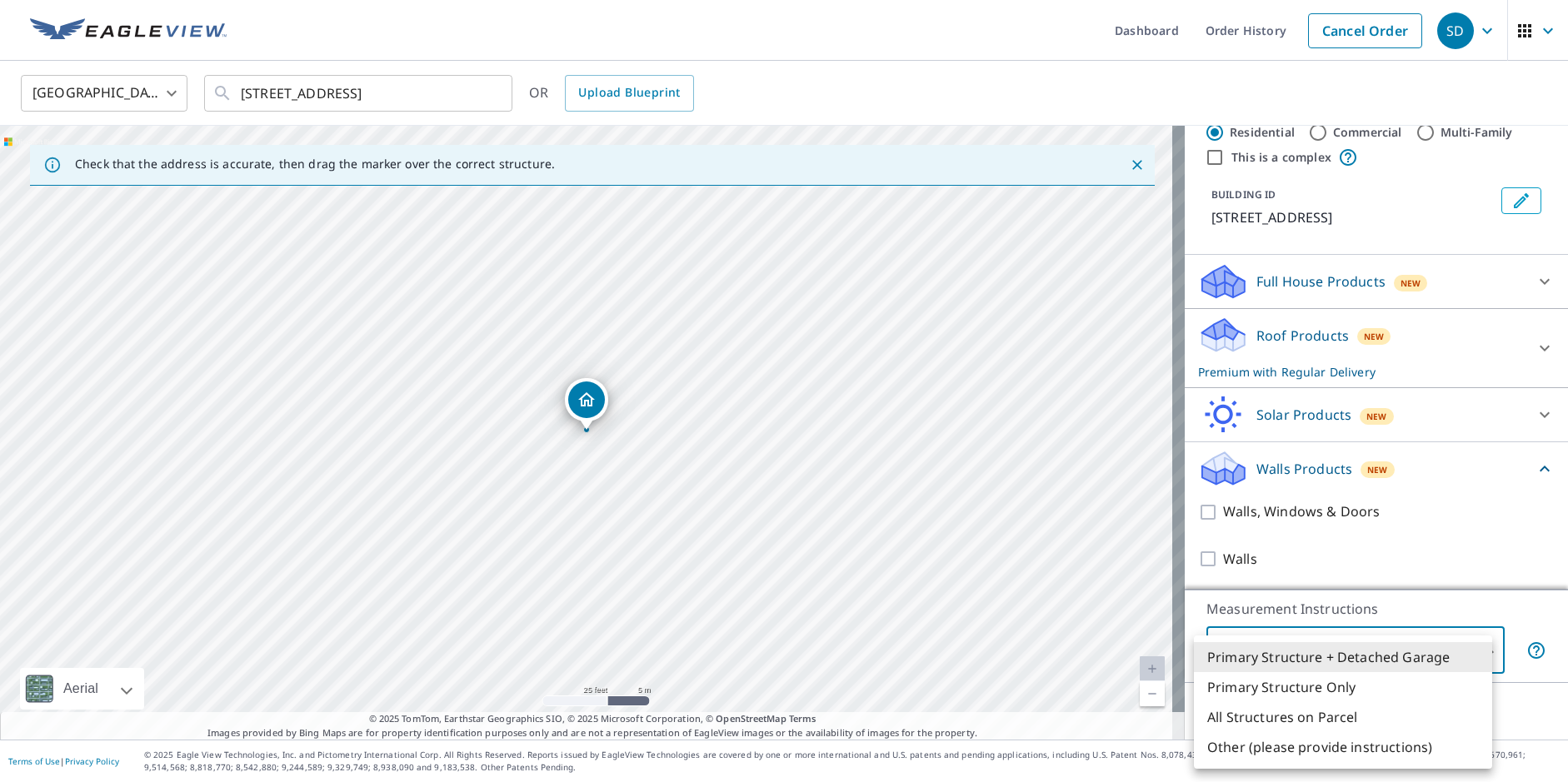
click at [1325, 648] on body "SD SD Dashboard Order History Cancel Order SD [GEOGRAPHIC_DATA] [GEOGRAPHIC_DAT…" at bounding box center [784, 391] width 1568 height 782
click at [1280, 690] on li "Primary Structure Only" at bounding box center [1342, 687] width 298 height 30
type input "2"
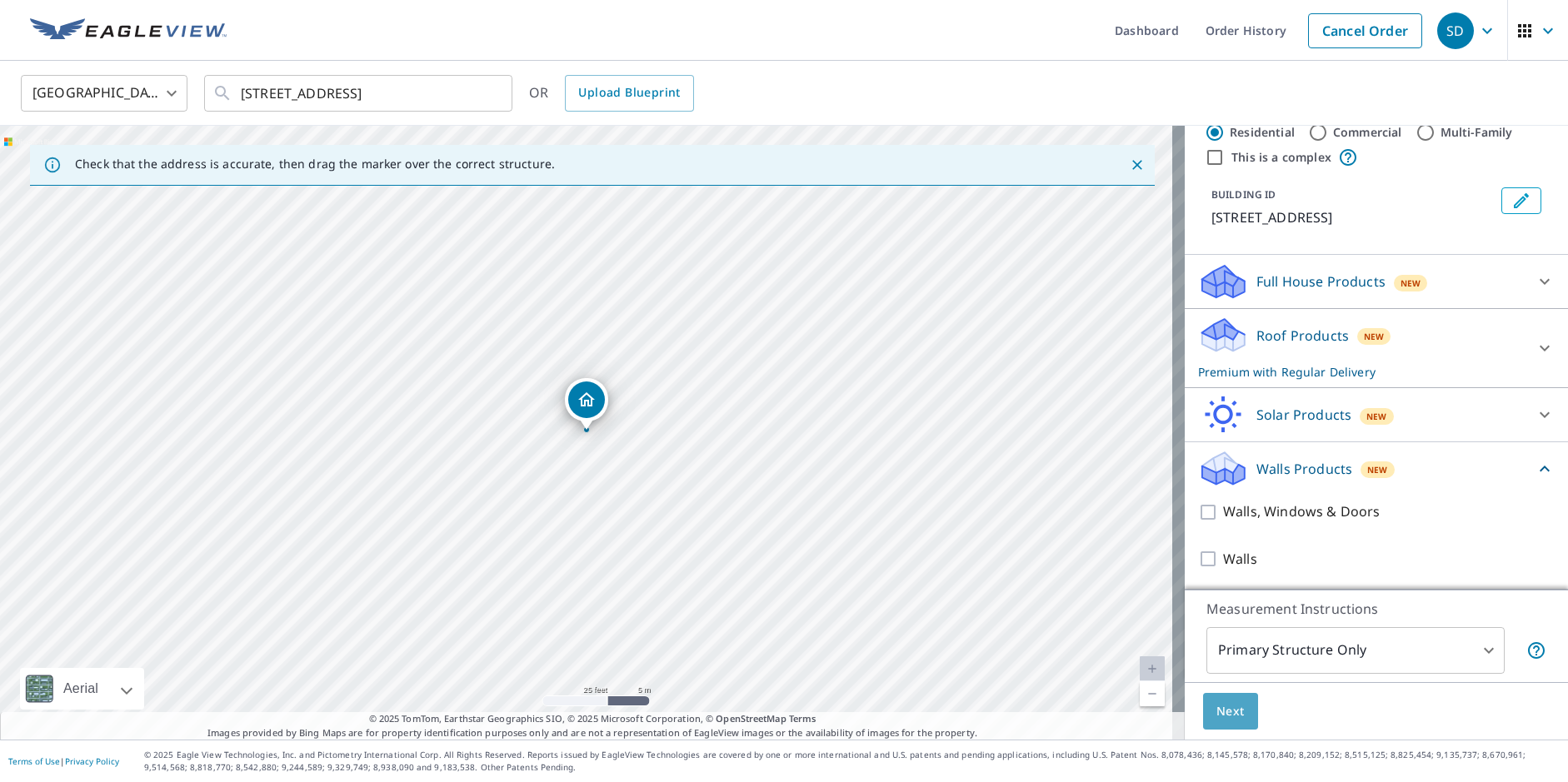
click at [1231, 710] on span "Next" at bounding box center [1231, 711] width 29 height 21
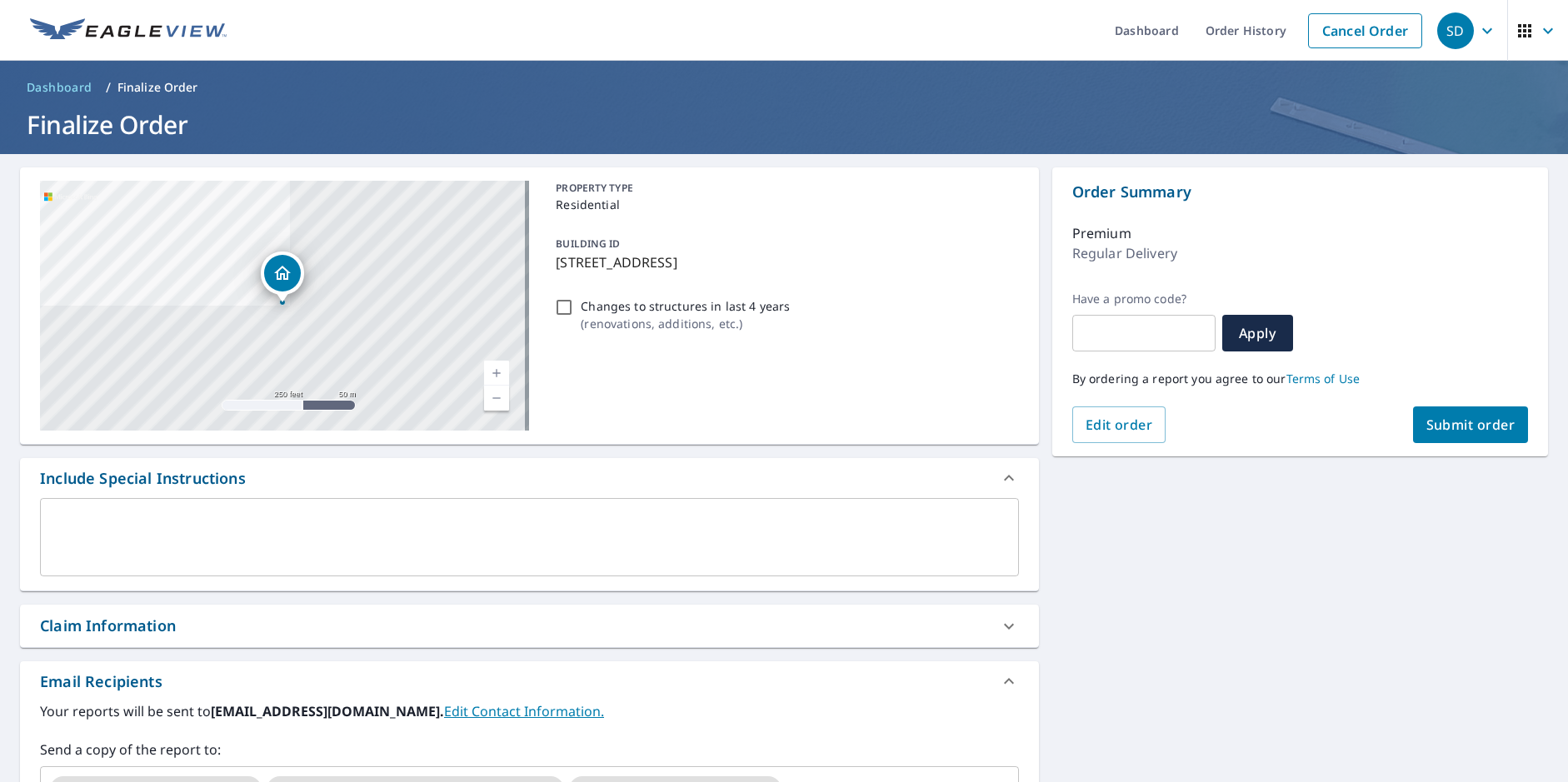
click at [1479, 421] on span "Submit order" at bounding box center [1471, 425] width 89 height 18
